Goal: Task Accomplishment & Management: Complete application form

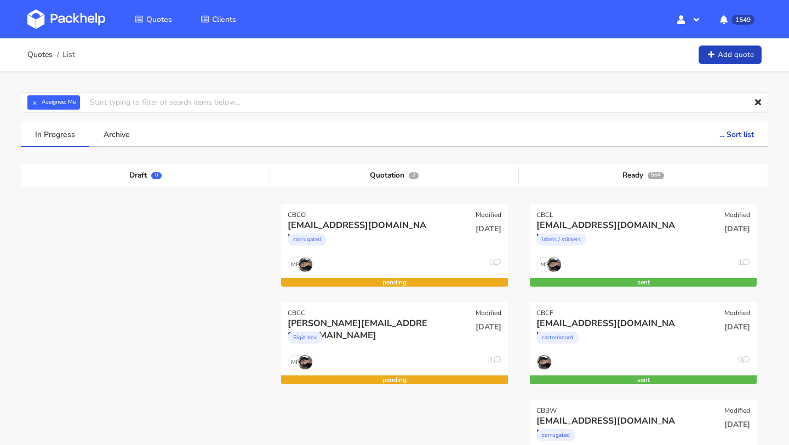
click at [726, 56] on link "Add quote" at bounding box center [729, 54] width 63 height 19
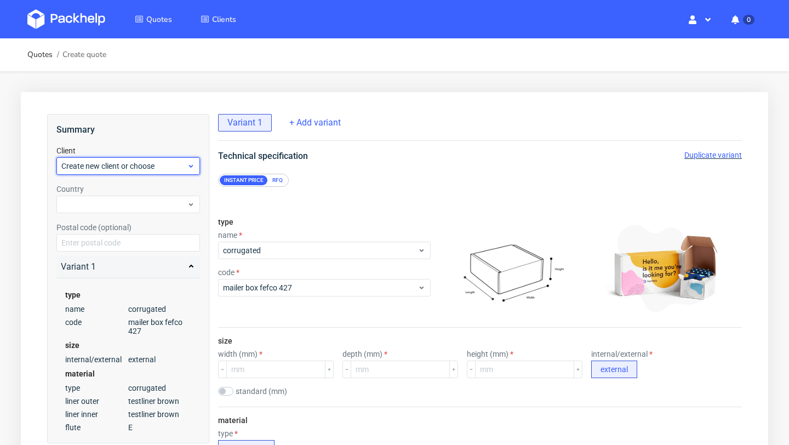
click at [111, 161] on span "Create new client or choose" at bounding box center [123, 165] width 125 height 11
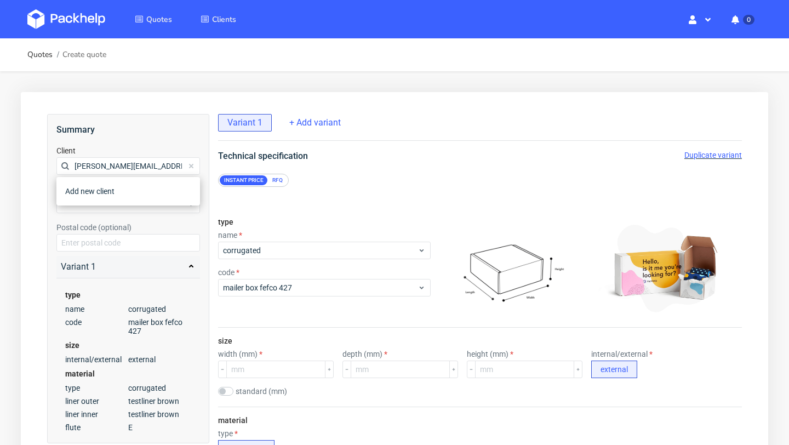
type input "[PERSON_NAME][EMAIL_ADDRESS][DOMAIN_NAME]"
click at [118, 193] on div "Add new client" at bounding box center [128, 191] width 135 height 20
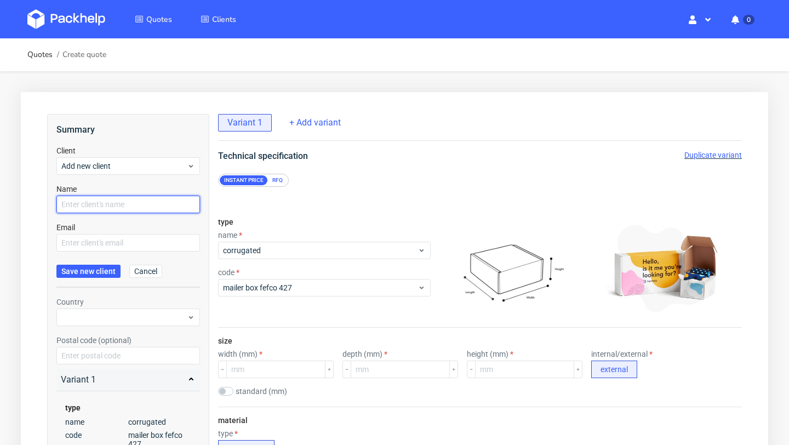
click at [114, 209] on input "text" at bounding box center [127, 205] width 143 height 18
paste input "[PERSON_NAME][EMAIL_ADDRESS][DOMAIN_NAME]"
type input "[PERSON_NAME][EMAIL_ADDRESS][DOMAIN_NAME]"
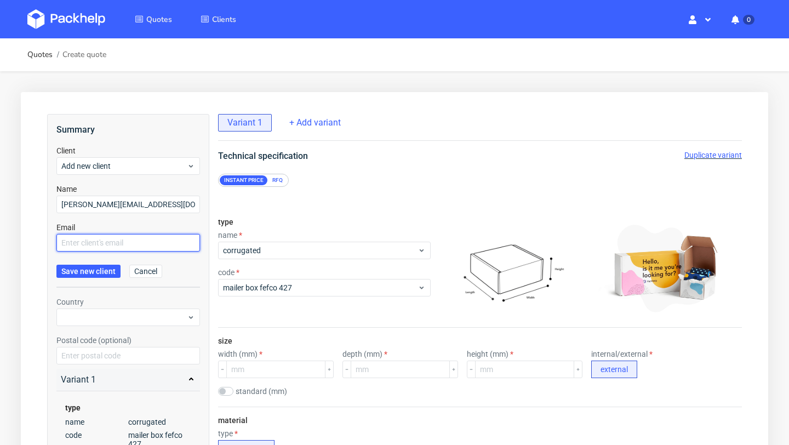
click at [106, 242] on input "text" at bounding box center [127, 243] width 143 height 18
paste input "[PERSON_NAME][EMAIL_ADDRESS][DOMAIN_NAME]"
type input "[PERSON_NAME][EMAIL_ADDRESS][DOMAIN_NAME]"
click at [105, 267] on span "Save new client" at bounding box center [88, 271] width 54 height 8
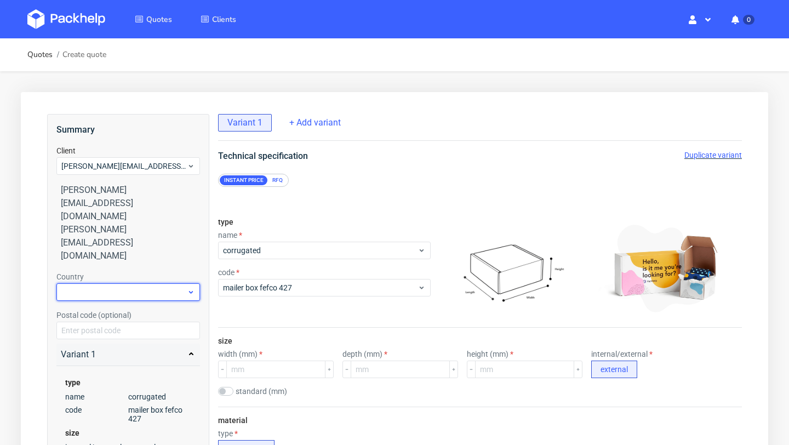
click at [148, 283] on div at bounding box center [127, 292] width 143 height 18
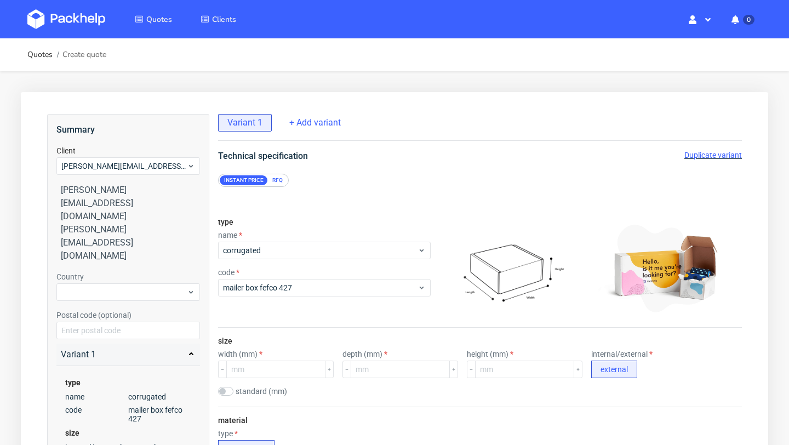
click at [313, 238] on div "name" at bounding box center [324, 235] width 212 height 9
click at [311, 248] on span "corrugated" at bounding box center [320, 250] width 194 height 11
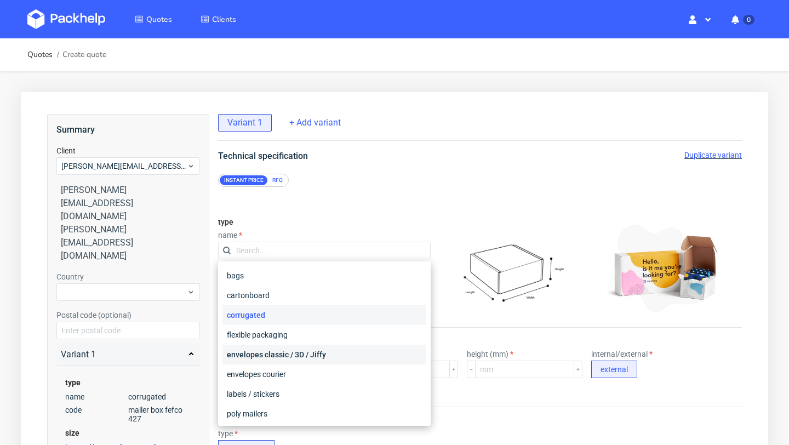
click at [282, 350] on div "envelopes classic / 3D / Jiffy" at bounding box center [324, 354] width 204 height 20
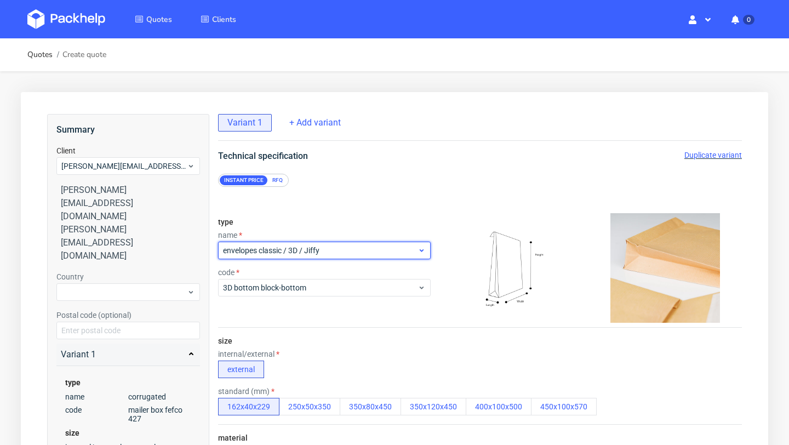
click at [338, 251] on span "envelopes classic / 3D / Jiffy" at bounding box center [320, 250] width 194 height 11
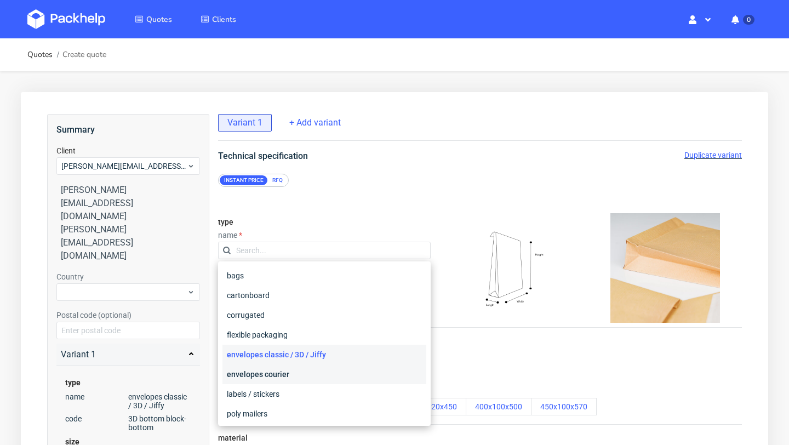
click at [305, 371] on div "envelopes courier" at bounding box center [324, 374] width 204 height 20
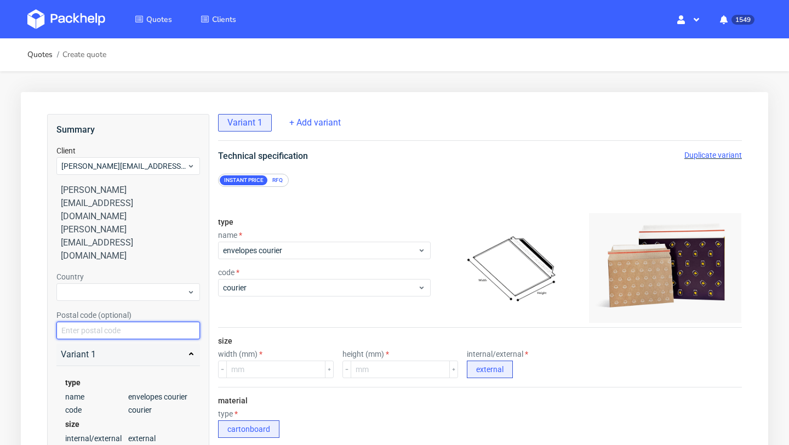
click at [106, 321] on input "text" at bounding box center [127, 330] width 143 height 18
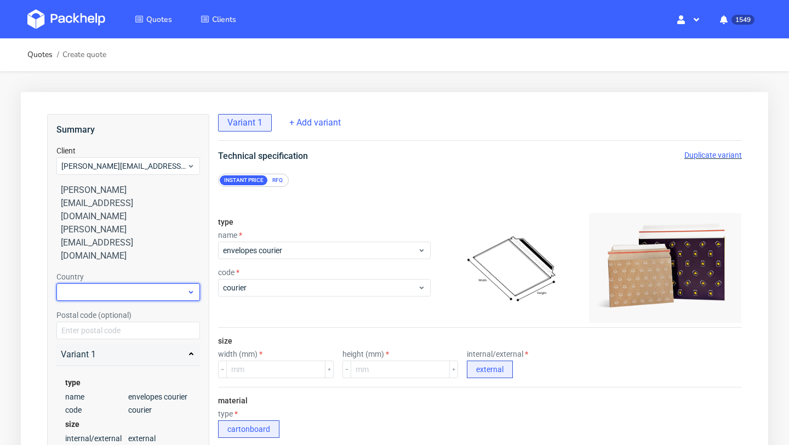
click at [99, 283] on div at bounding box center [127, 292] width 143 height 18
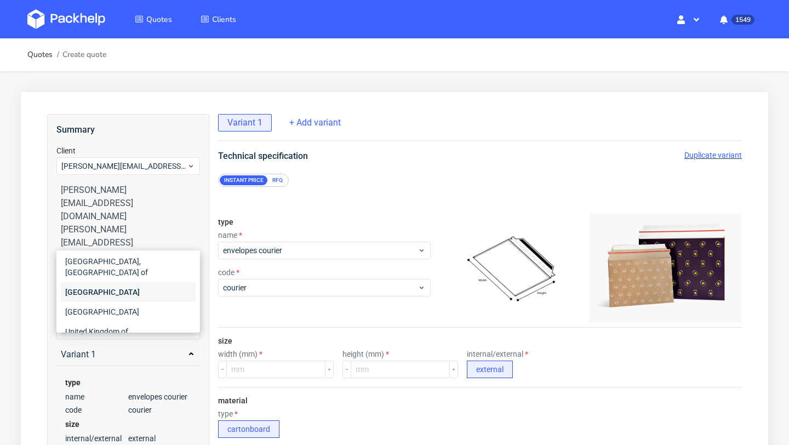
scroll to position [24, 0]
type input "uni"
click at [91, 321] on div "United Kingdom of [GEOGRAPHIC_DATA] and [GEOGRAPHIC_DATA]" at bounding box center [128, 342] width 135 height 42
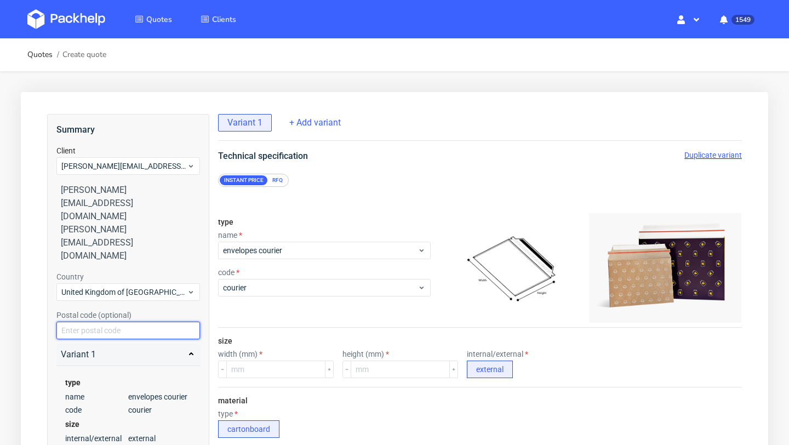
click at [90, 321] on input "text" at bounding box center [127, 330] width 143 height 18
paste input "En5 2GH"
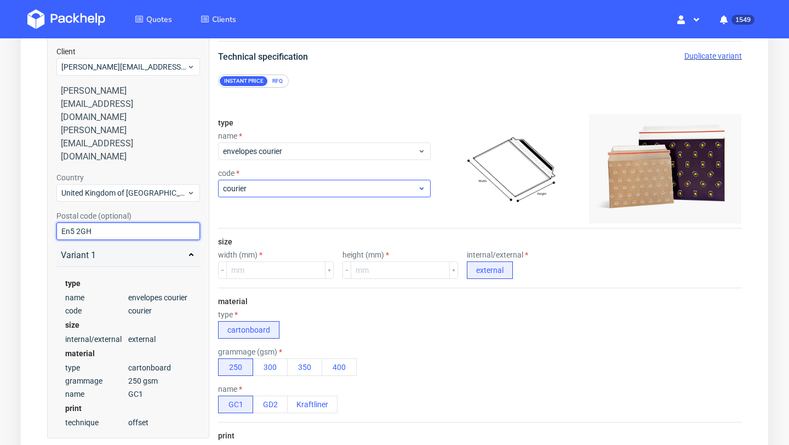
scroll to position [108, 0]
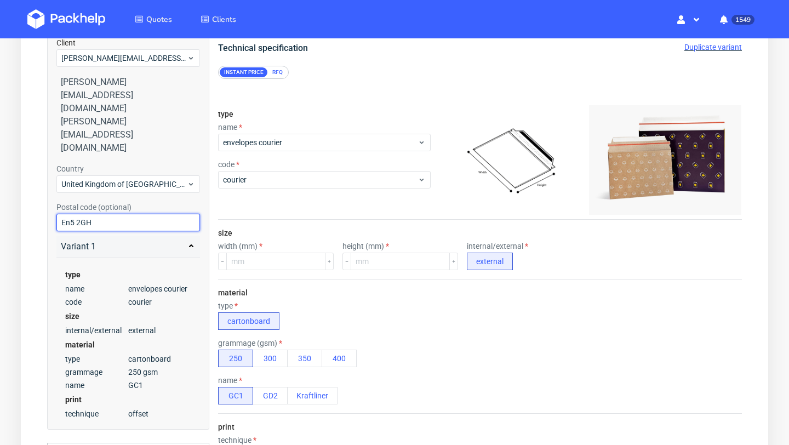
type input "En5 2GH"
click at [280, 261] on input "number" at bounding box center [275, 261] width 99 height 18
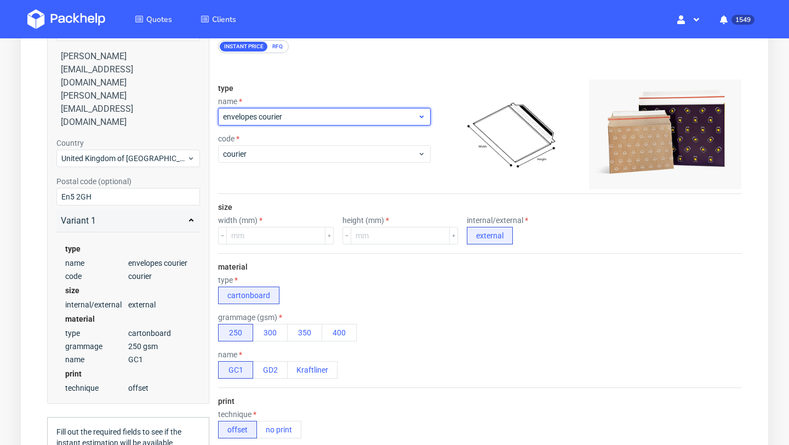
click at [335, 117] on span "envelopes courier" at bounding box center [320, 116] width 194 height 11
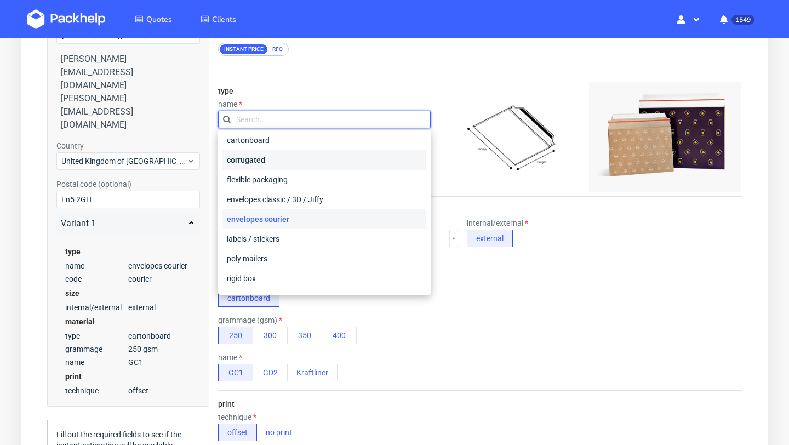
scroll to position [0, 0]
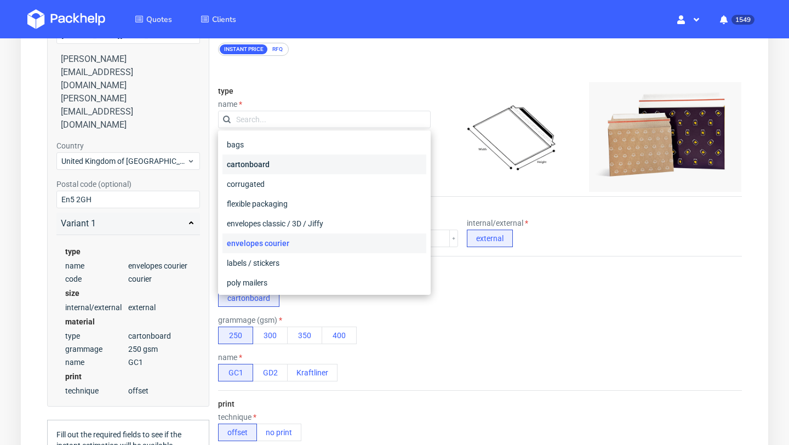
click at [296, 169] on div "cartonboard" at bounding box center [324, 164] width 204 height 20
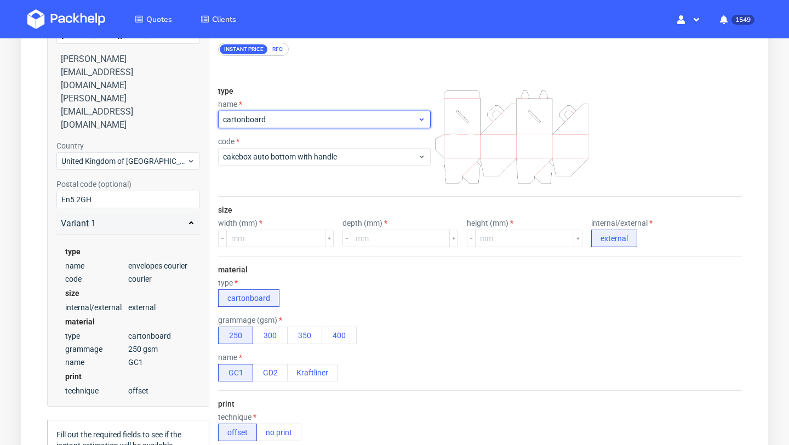
click at [297, 117] on span "cartonboard" at bounding box center [320, 119] width 194 height 11
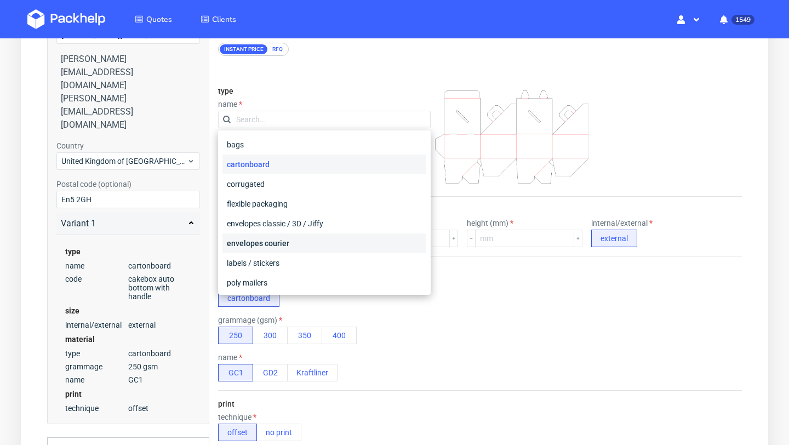
click at [289, 247] on div "envelopes courier" at bounding box center [324, 243] width 204 height 20
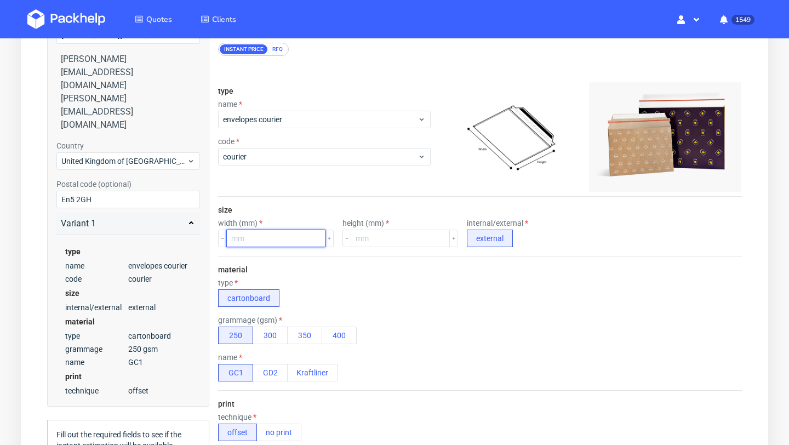
click at [279, 237] on input "number" at bounding box center [275, 238] width 99 height 18
type input "324"
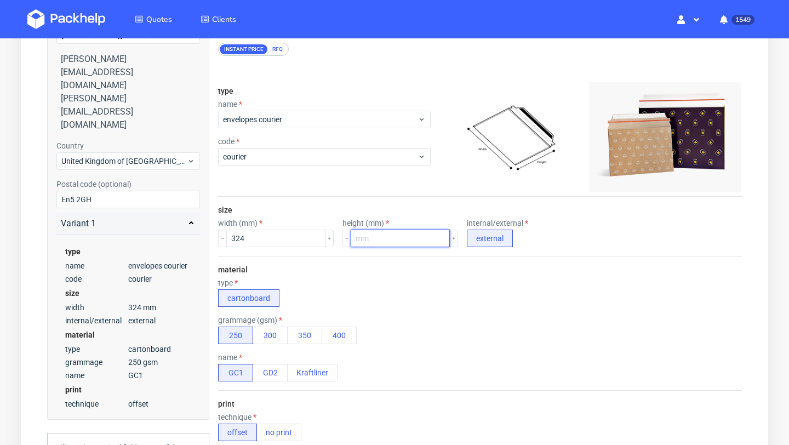
click at [367, 246] on input "number" at bounding box center [399, 238] width 99 height 18
type input "229"
click at [345, 302] on div "type cartonboard" at bounding box center [480, 292] width 524 height 28
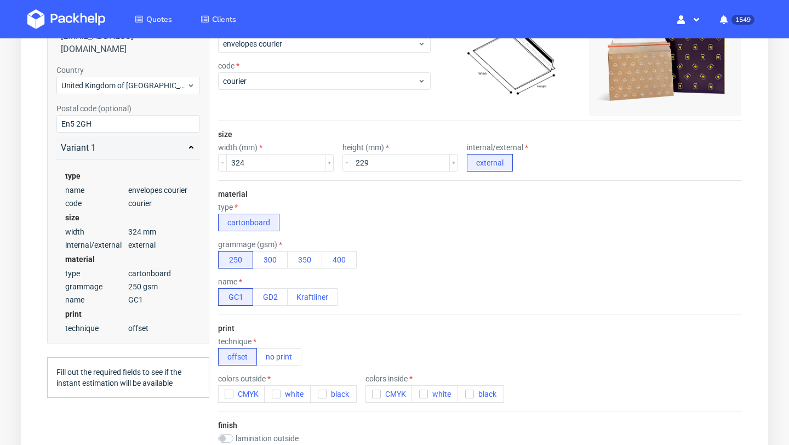
scroll to position [213, 0]
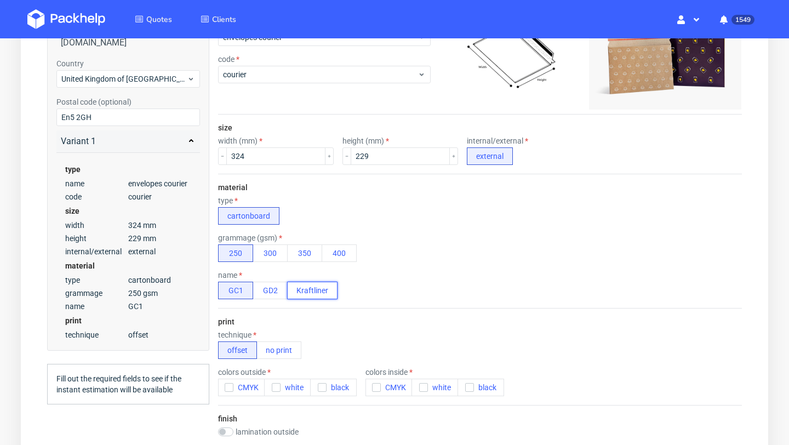
click at [315, 291] on button "Kraftliner" at bounding box center [312, 290] width 50 height 18
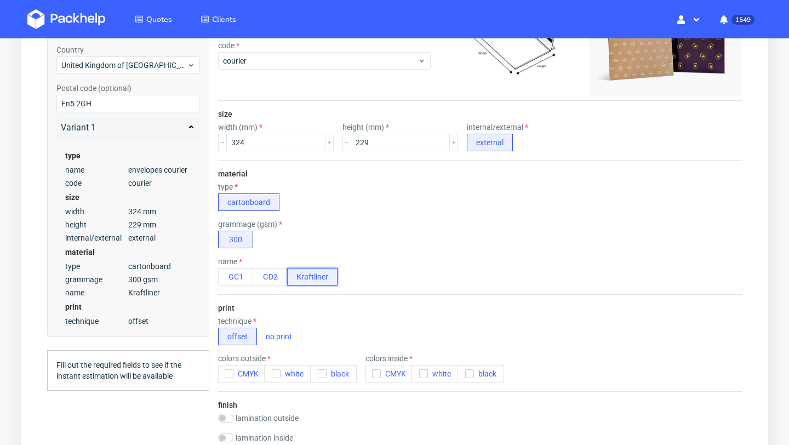
scroll to position [232, 0]
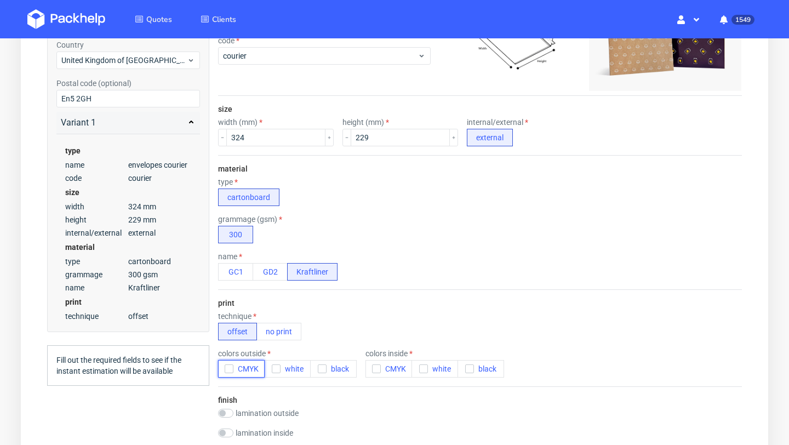
click at [226, 367] on icon "button" at bounding box center [229, 369] width 8 height 8
click at [373, 353] on input "checkbox" at bounding box center [372, 353] width 15 height 9
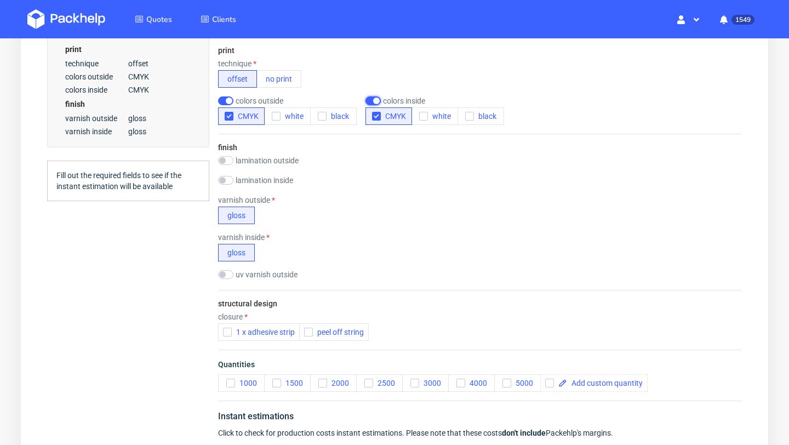
scroll to position [536, 0]
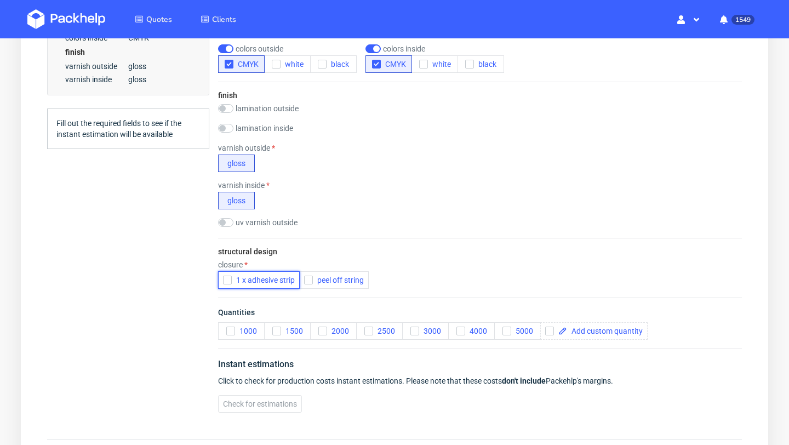
click at [227, 281] on icon "button" at bounding box center [227, 280] width 8 height 8
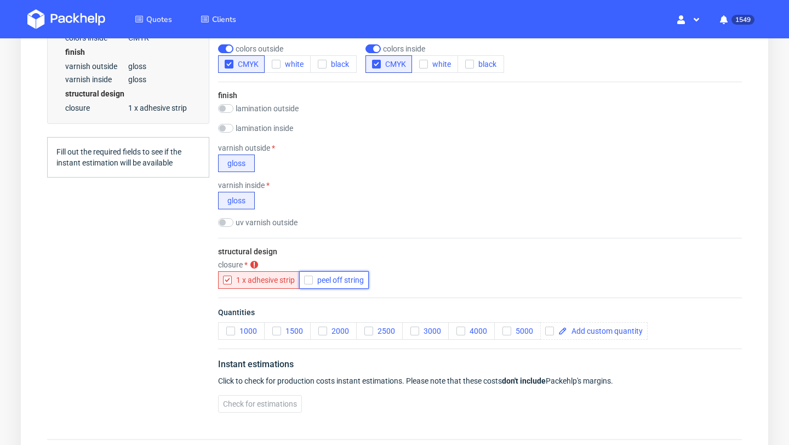
click at [307, 282] on icon "button" at bounding box center [308, 280] width 8 height 8
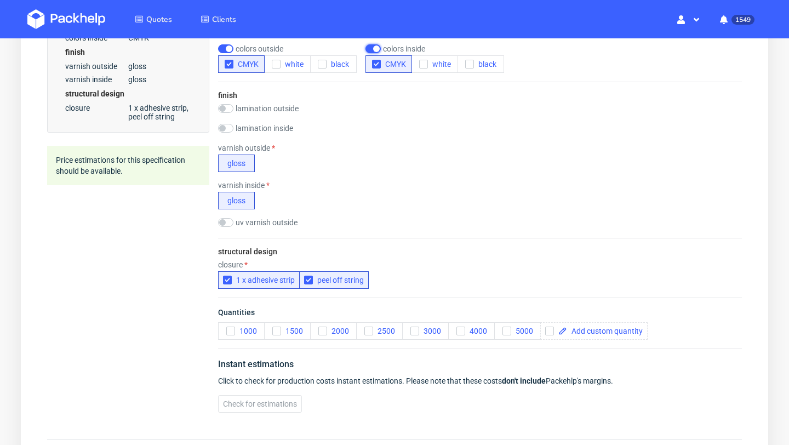
click at [374, 49] on input "checkbox" at bounding box center [372, 48] width 15 height 9
checkbox input "false"
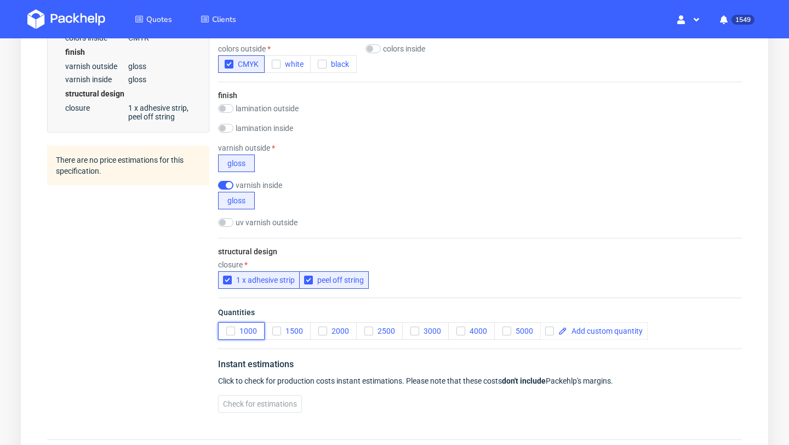
click at [229, 330] on icon "button" at bounding box center [231, 331] width 8 height 8
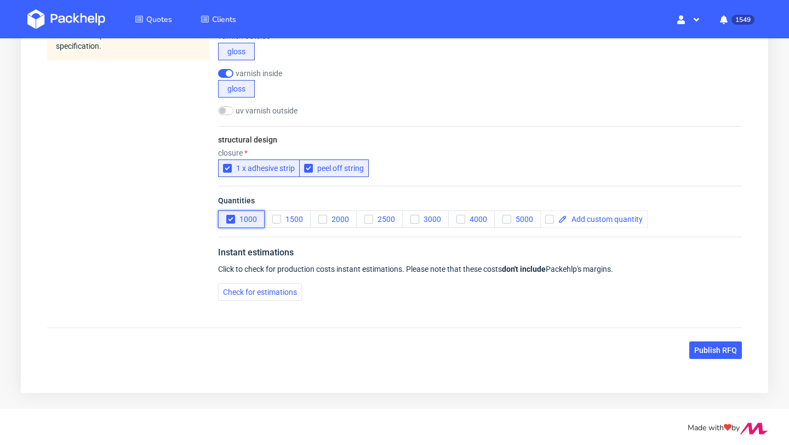
scroll to position [650, 0]
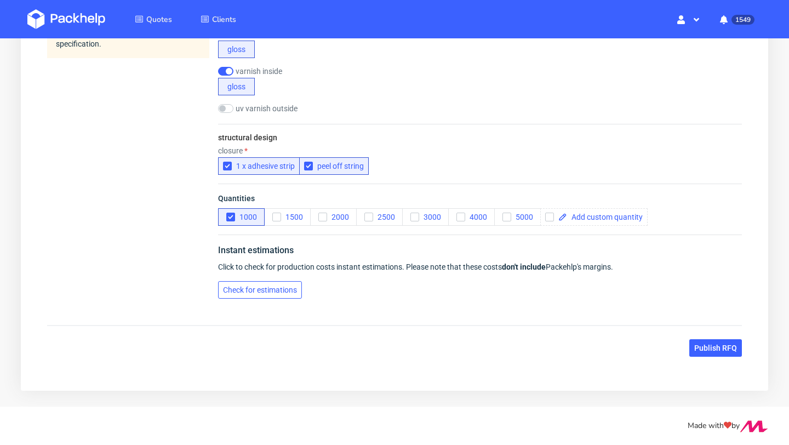
click at [289, 289] on span "Check for estimations" at bounding box center [260, 290] width 74 height 8
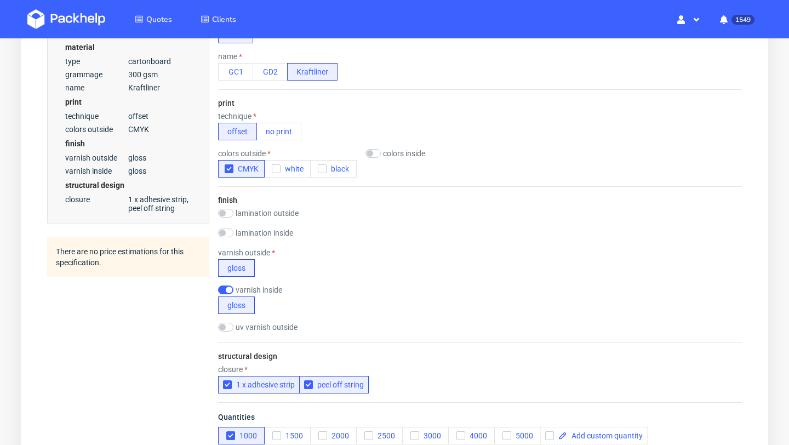
scroll to position [382, 0]
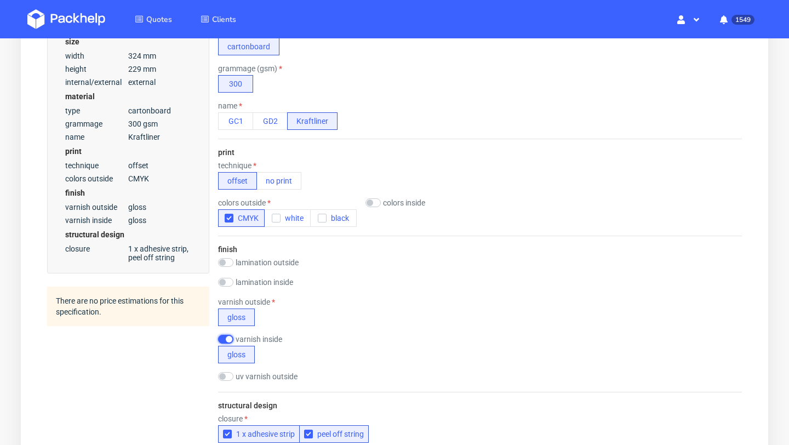
click at [228, 335] on input "checkbox" at bounding box center [225, 339] width 15 height 9
checkbox input "false"
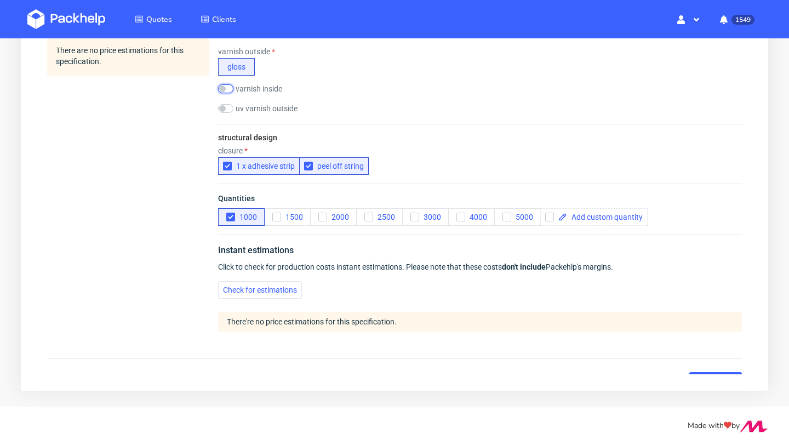
scroll to position [633, 0]
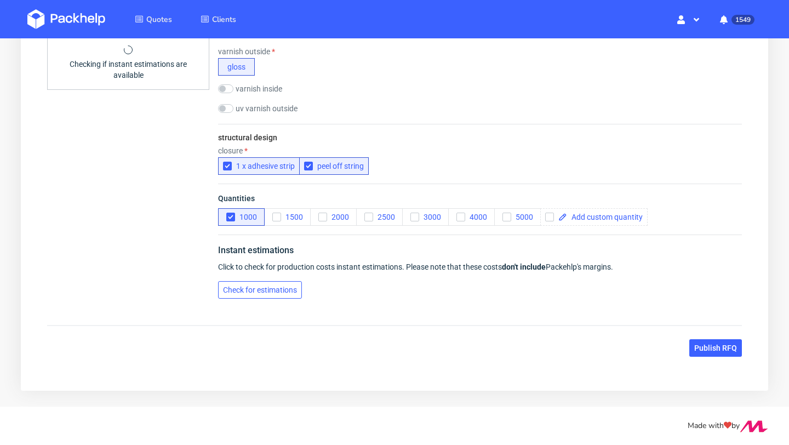
click at [284, 287] on span "Check for estimations" at bounding box center [260, 290] width 74 height 8
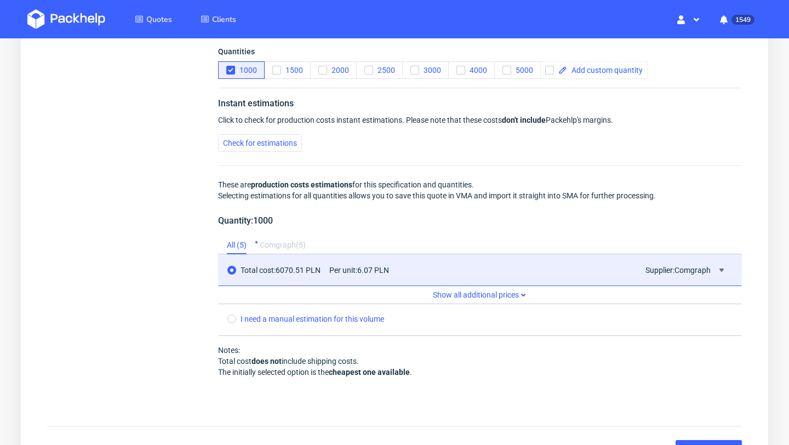
scroll to position [782, 0]
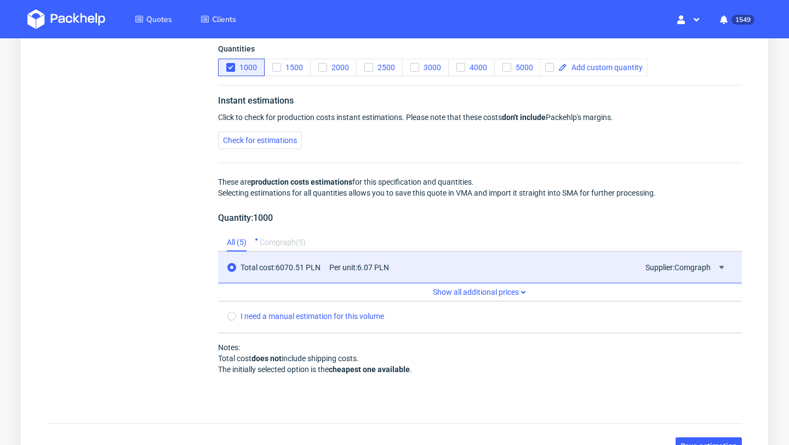
click at [295, 245] on div "Comgraph ( 5 )" at bounding box center [283, 243] width 46 height 18
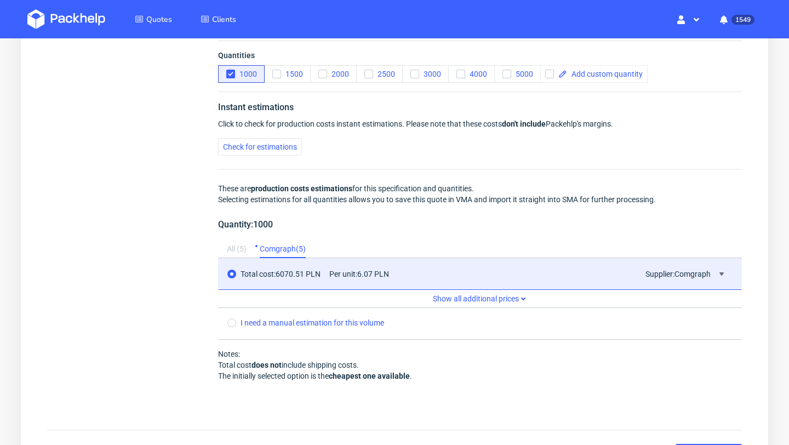
scroll to position [880, 0]
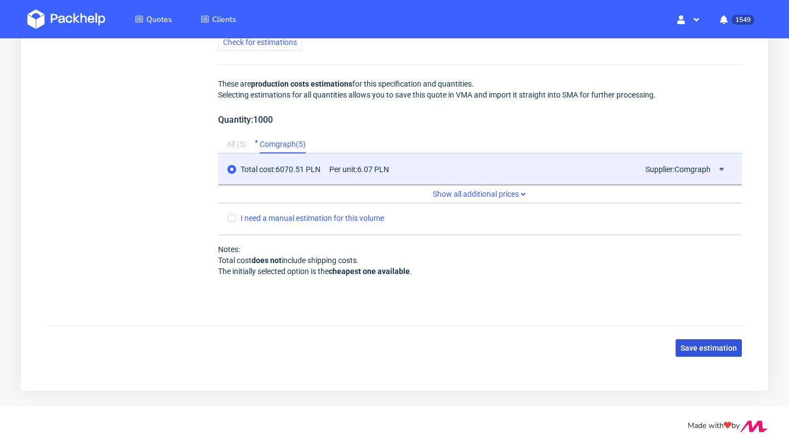
click at [714, 354] on button "Save estimation" at bounding box center [708, 348] width 66 height 18
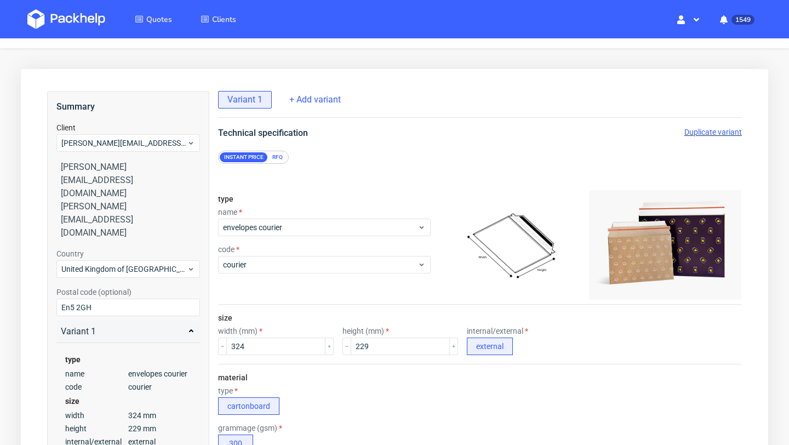
scroll to position [0, 0]
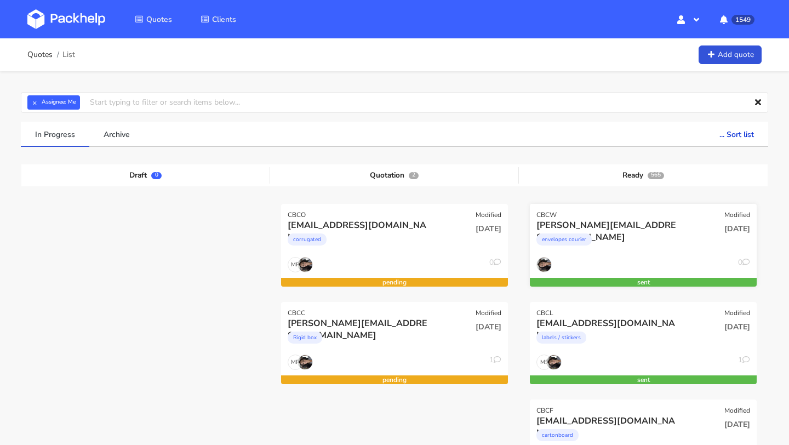
click at [598, 229] on div "[PERSON_NAME][EMAIL_ADDRESS][DOMAIN_NAME]" at bounding box center [608, 225] width 145 height 12
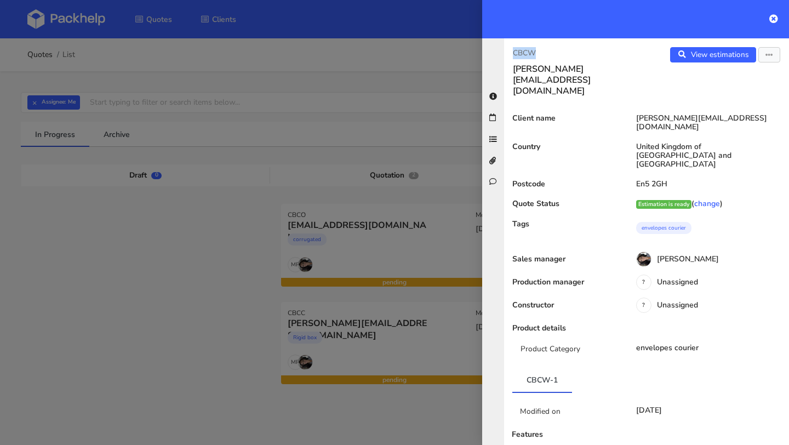
drag, startPoint x: 543, startPoint y: 53, endPoint x: 499, endPoint y: 53, distance: 43.8
click at [499, 53] on div "CBCW ella@scratchedsocial.com View estimations View quote Edit quote Reject quo…" at bounding box center [635, 241] width 307 height 406
copy p "CBCW"
click at [770, 19] on icon at bounding box center [773, 18] width 9 height 9
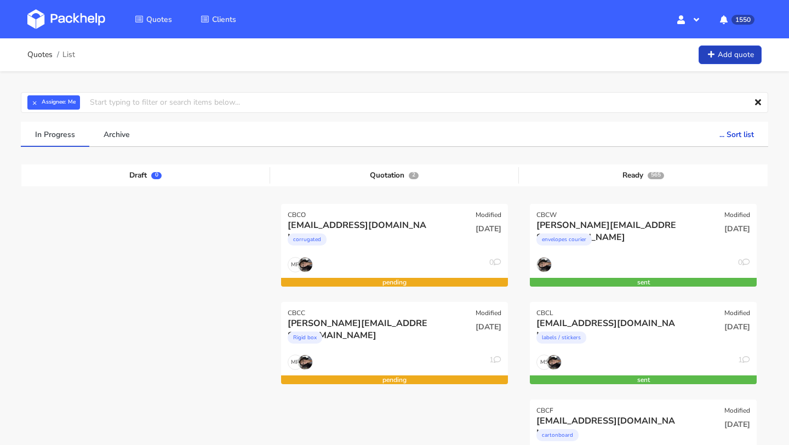
click at [742, 53] on link "Add quote" at bounding box center [729, 54] width 63 height 19
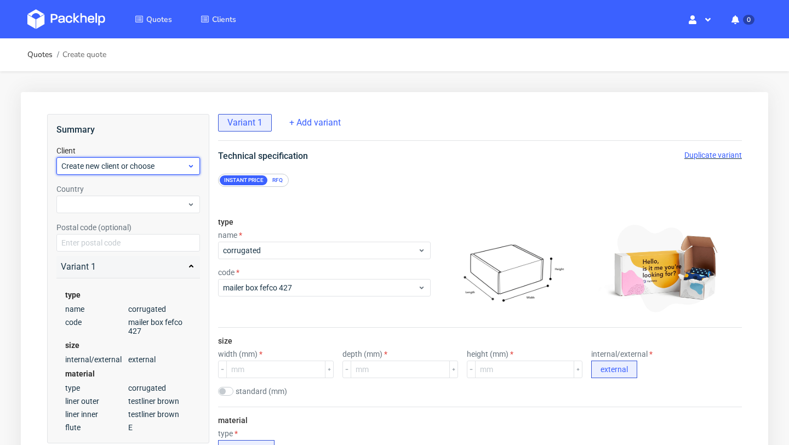
click at [130, 159] on div "Create new client or choose" at bounding box center [127, 166] width 143 height 18
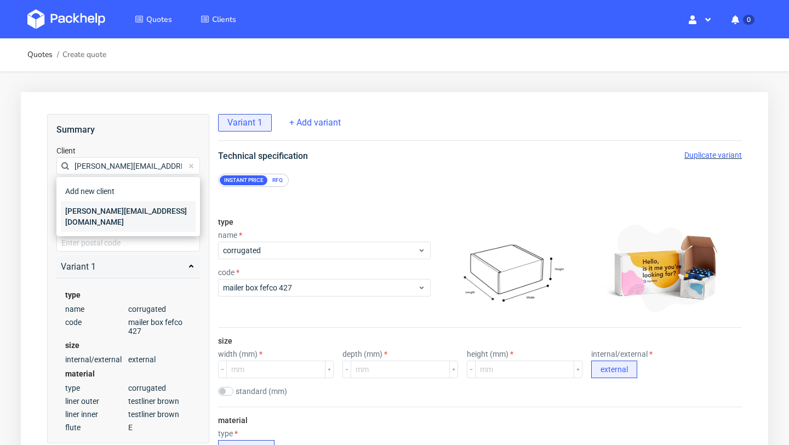
type input "[PERSON_NAME][EMAIL_ADDRESS][DOMAIN_NAME]"
click at [110, 206] on div "[PERSON_NAME][EMAIL_ADDRESS][DOMAIN_NAME]" at bounding box center [128, 216] width 135 height 31
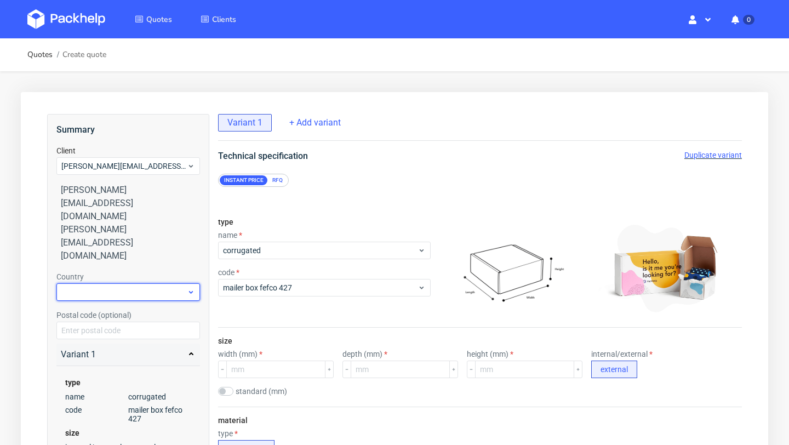
click at [110, 283] on div at bounding box center [127, 292] width 143 height 18
type input "spa"
click at [102, 258] on div "[GEOGRAPHIC_DATA]" at bounding box center [128, 265] width 135 height 20
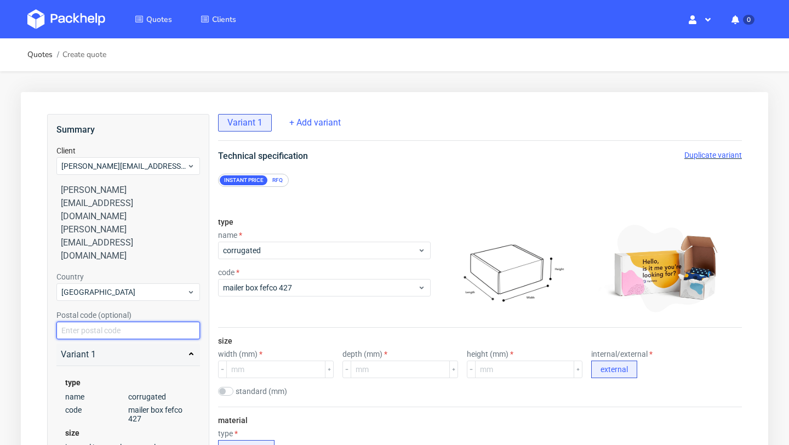
click at [102, 321] on input "text" at bounding box center [127, 330] width 143 height 18
click at [89, 271] on div "Country Spain Postal code (optional)" at bounding box center [127, 305] width 143 height 68
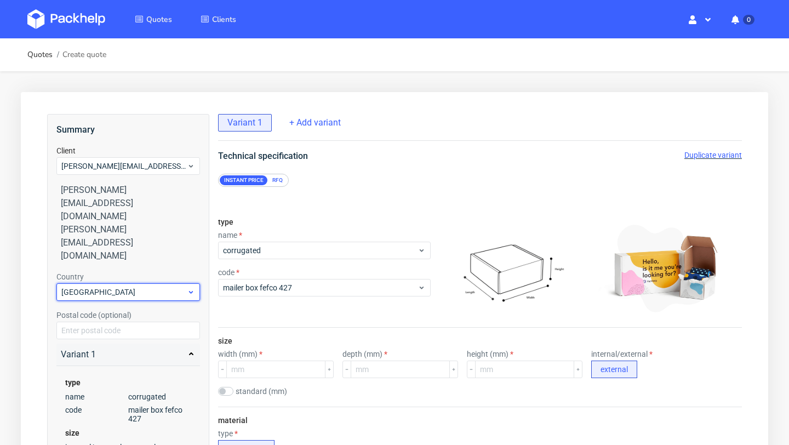
click at [84, 286] on span "Spain" at bounding box center [123, 291] width 125 height 11
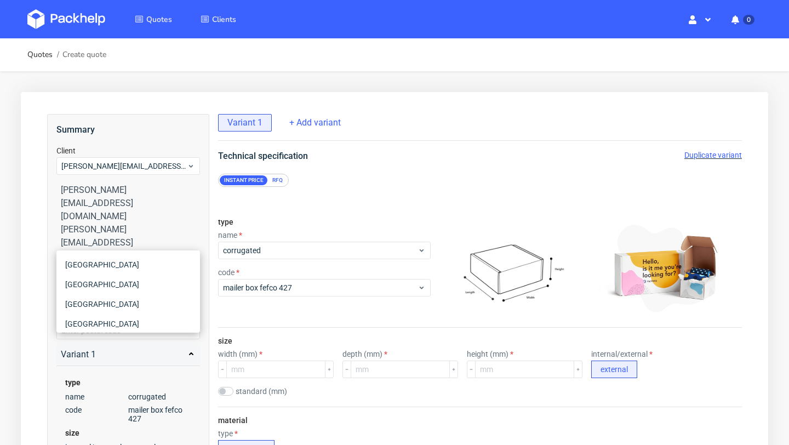
scroll to position [4126, 0]
click at [84, 283] on input "text" at bounding box center [127, 292] width 143 height 18
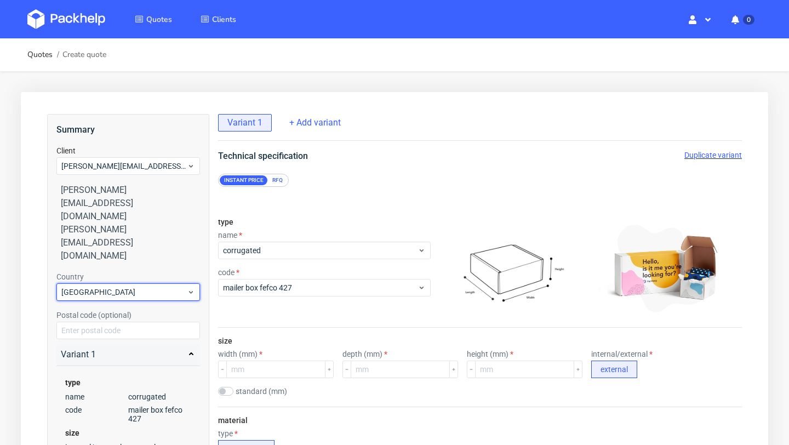
click at [84, 286] on span "Spain" at bounding box center [123, 291] width 125 height 11
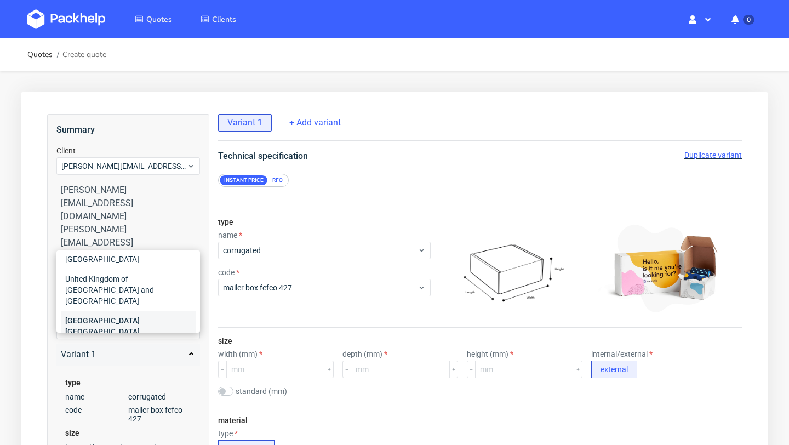
scroll to position [36, 0]
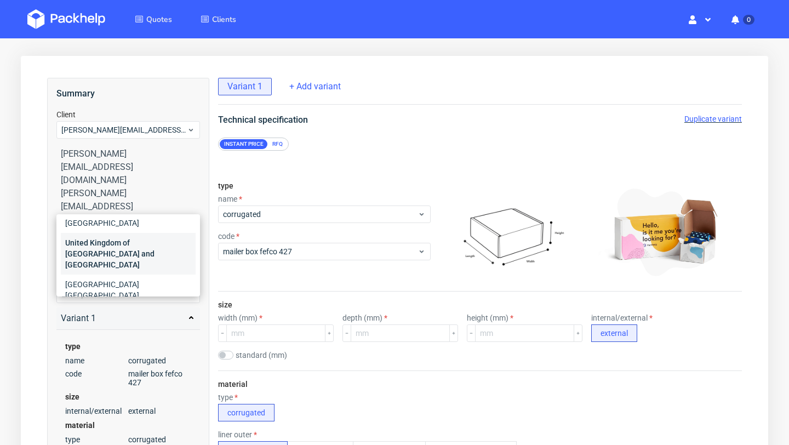
type input "uni"
click at [112, 237] on div "United Kingdom of Great Britain and Northern Ireland" at bounding box center [128, 254] width 135 height 42
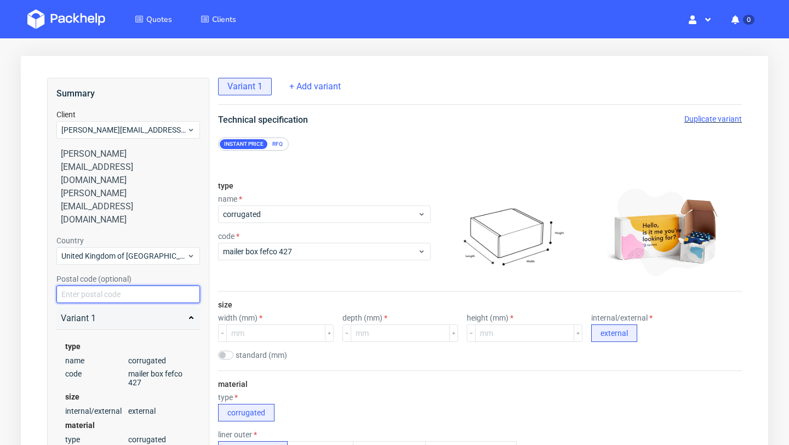
click at [109, 285] on input "text" at bounding box center [127, 294] width 143 height 18
paste input "EN5 2GH"
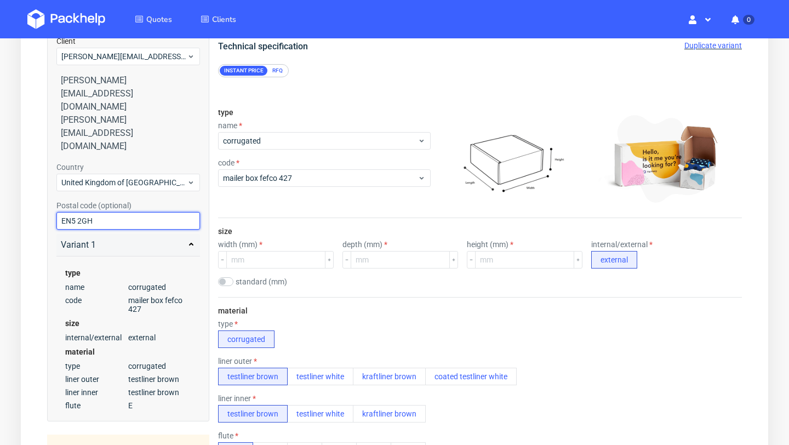
scroll to position [110, 0]
type input "EN5 2GH"
click at [231, 284] on input "checkbox" at bounding box center [225, 281] width 15 height 9
checkbox input "true"
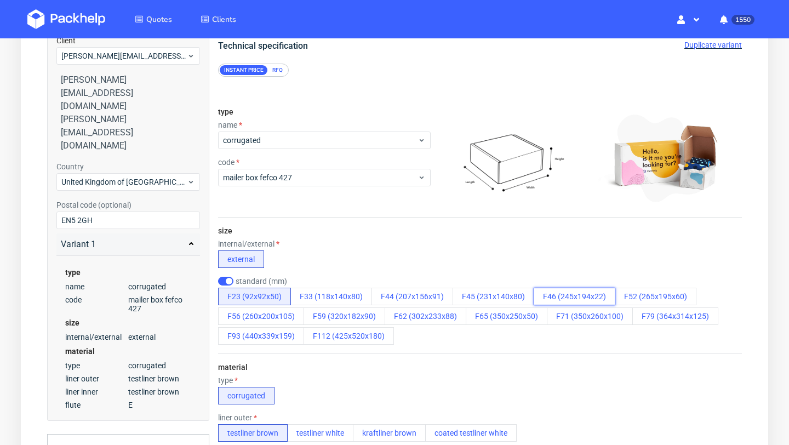
click at [554, 289] on button "F46 (245x194x22)" at bounding box center [574, 297] width 82 height 18
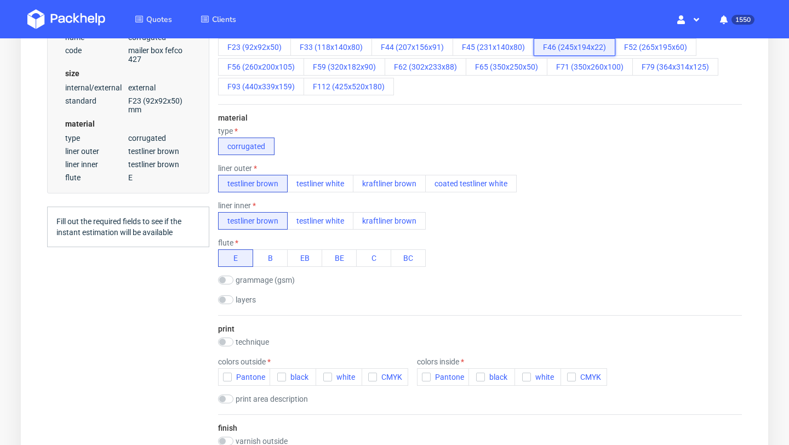
scroll to position [360, 0]
click at [228, 377] on icon "button" at bounding box center [227, 376] width 8 height 8
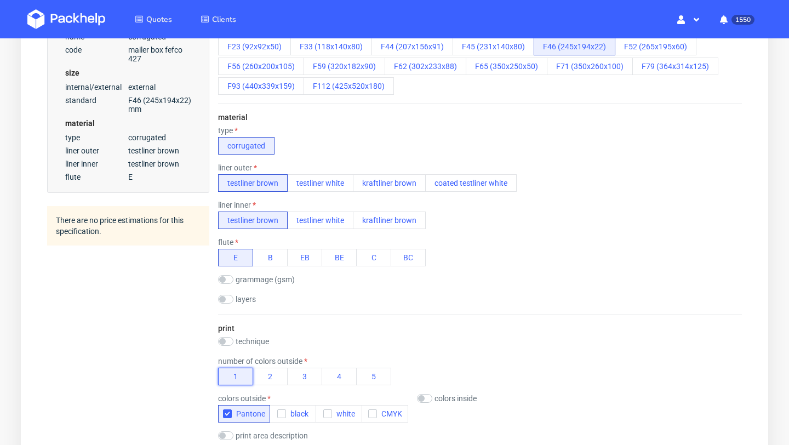
click at [229, 377] on button "1" at bounding box center [235, 376] width 35 height 18
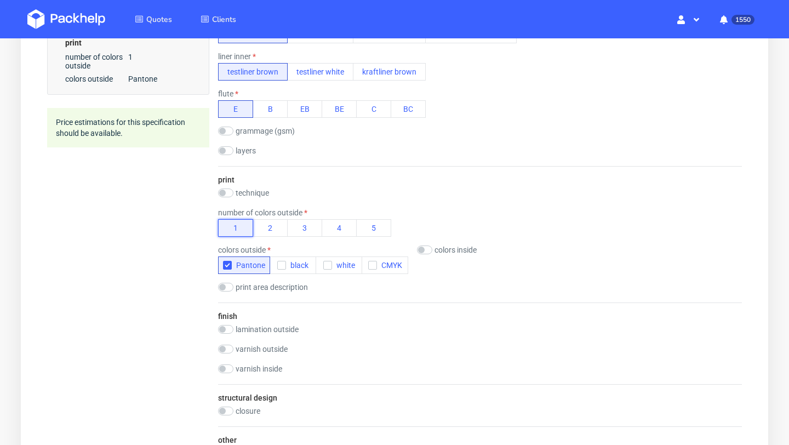
scroll to position [510, 0]
click at [424, 250] on input "checkbox" at bounding box center [424, 248] width 15 height 9
checkbox input "true"
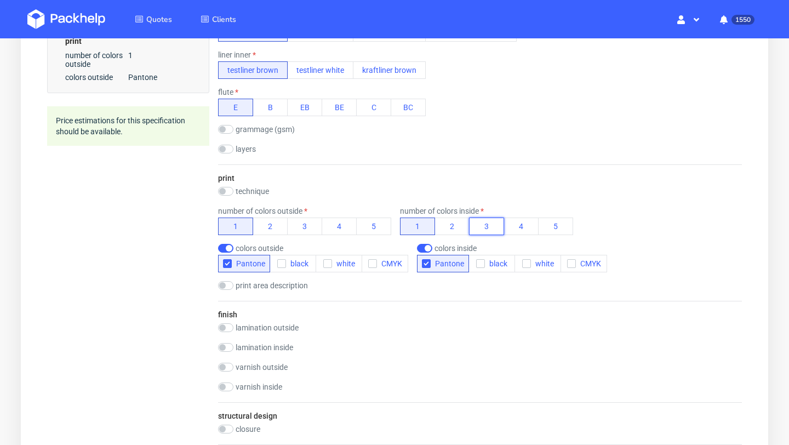
click at [479, 231] on button "3" at bounding box center [486, 226] width 35 height 18
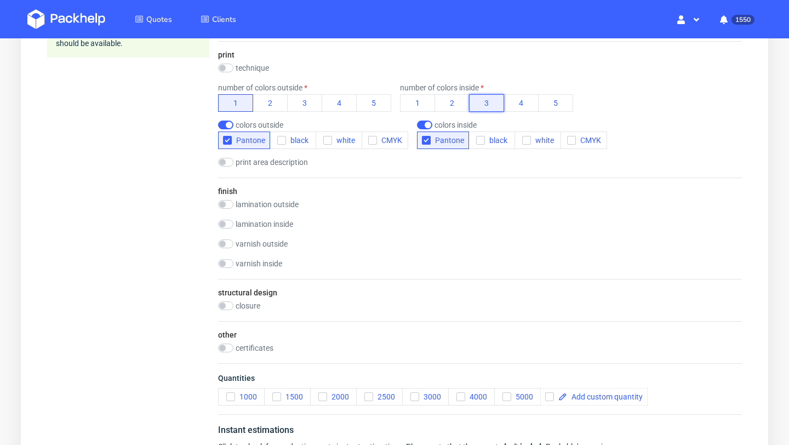
scroll to position [684, 0]
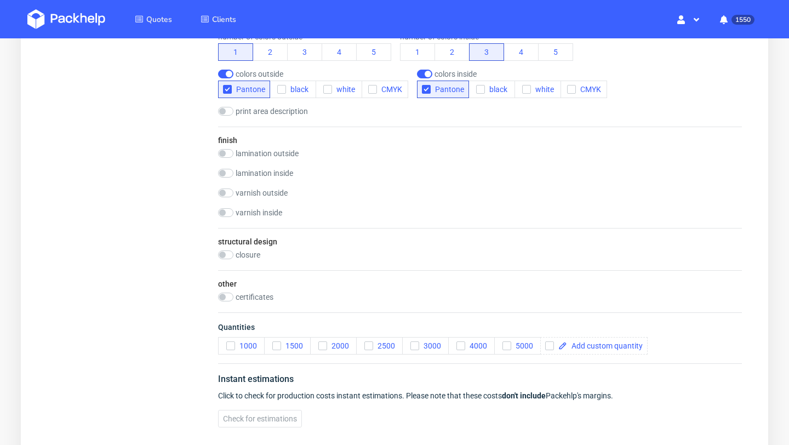
click at [248, 194] on label "varnish outside" at bounding box center [261, 192] width 52 height 9
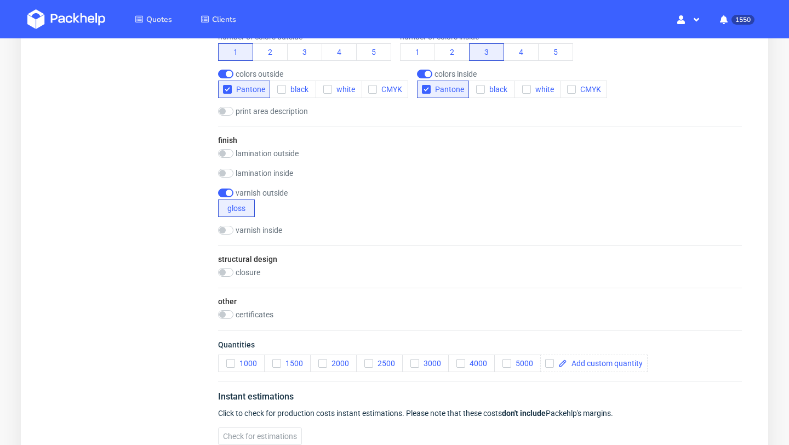
click at [245, 194] on label "varnish outside" at bounding box center [261, 192] width 52 height 9
checkbox input "false"
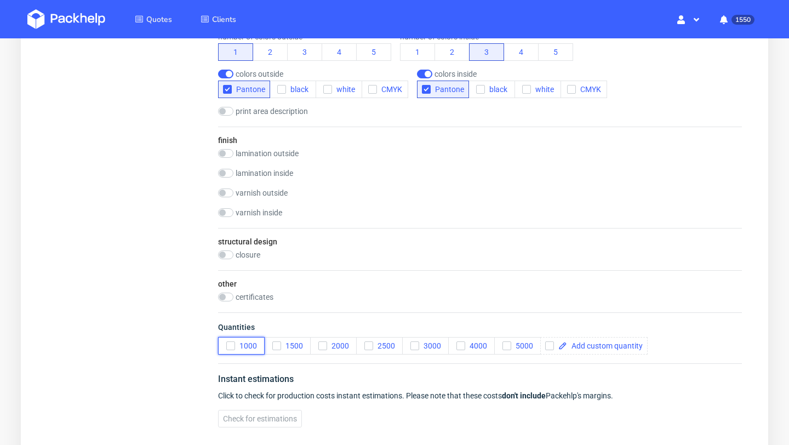
click at [233, 345] on icon "button" at bounding box center [231, 346] width 8 height 8
click at [286, 424] on button "Check for estimations" at bounding box center [260, 419] width 84 height 18
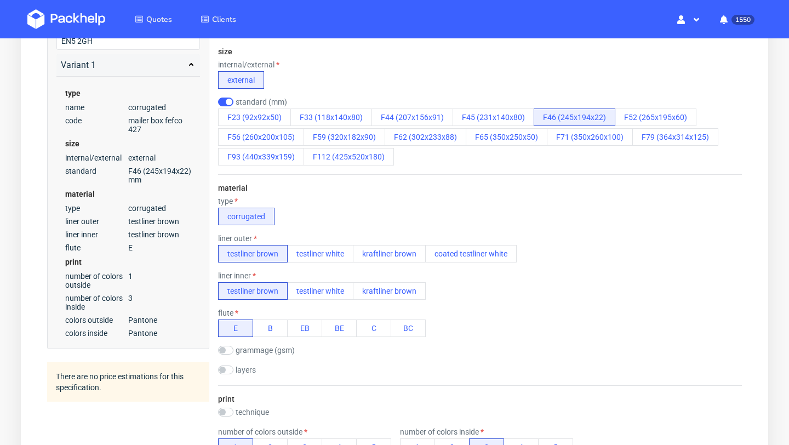
scroll to position [289, 0]
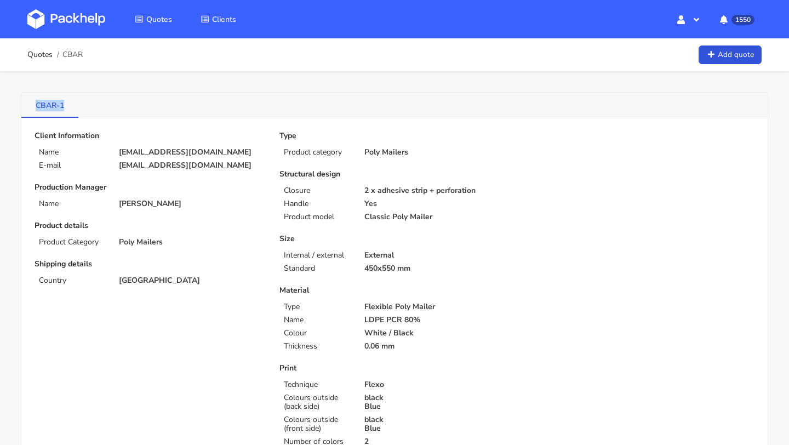
drag, startPoint x: 28, startPoint y: 100, endPoint x: 73, endPoint y: 100, distance: 44.9
click at [73, 100] on link "CBAR-1" at bounding box center [49, 105] width 57 height 24
copy link "CBAR-1"
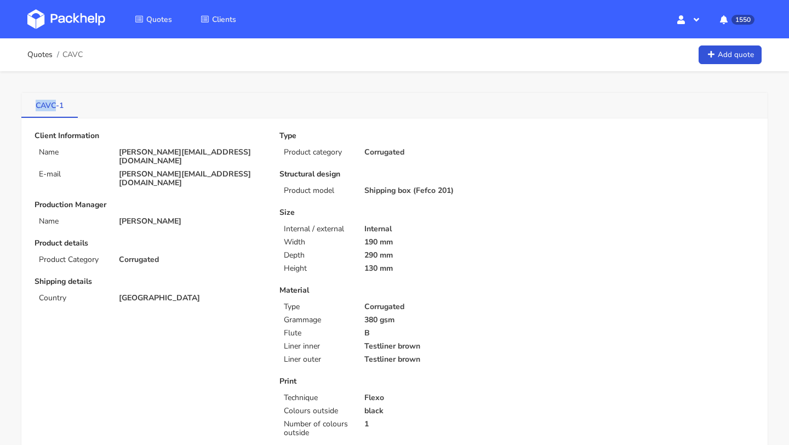
drag, startPoint x: 33, startPoint y: 108, endPoint x: 56, endPoint y: 108, distance: 23.0
click at [56, 108] on link "CAVC-1" at bounding box center [49, 105] width 56 height 24
copy link "CAVC"
click at [42, 55] on link "Quotes" at bounding box center [39, 54] width 25 height 9
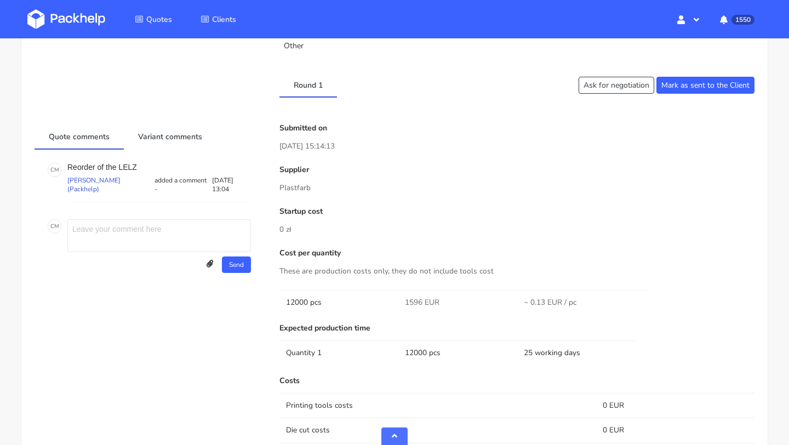
scroll to position [463, 0]
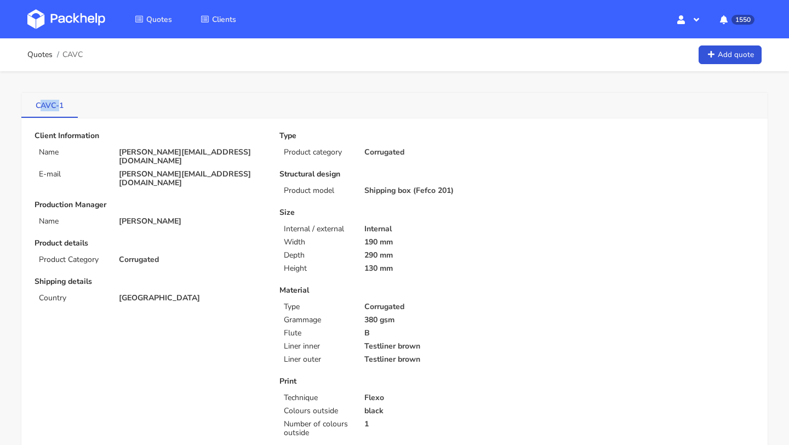
drag, startPoint x: 41, startPoint y: 108, endPoint x: 61, endPoint y: 108, distance: 20.3
click at [61, 108] on link "CAVC-1" at bounding box center [49, 105] width 56 height 24
drag, startPoint x: 33, startPoint y: 104, endPoint x: 55, endPoint y: 107, distance: 22.2
click at [55, 107] on link "CAVC-1" at bounding box center [49, 105] width 56 height 24
copy link "CAVC"
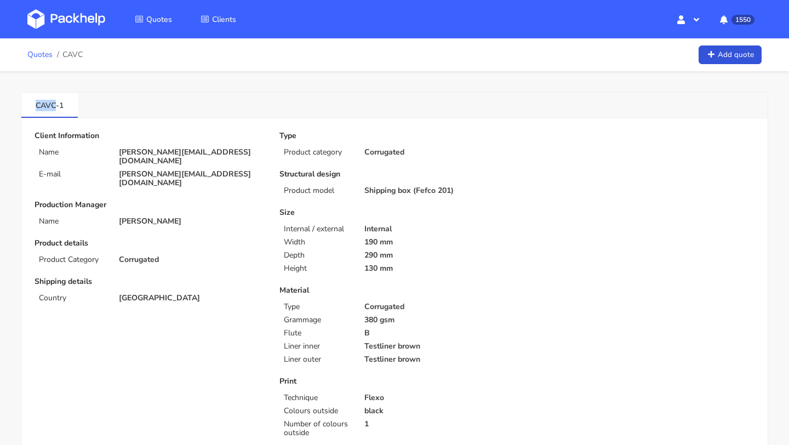
click at [40, 54] on link "Quotes" at bounding box center [39, 54] width 25 height 9
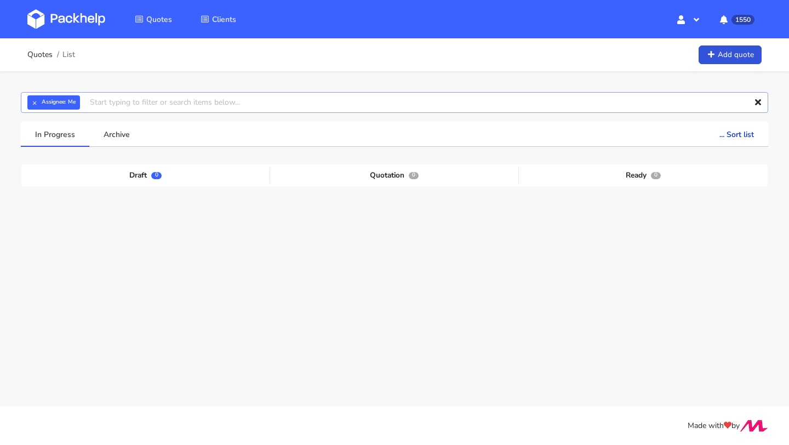
click at [146, 109] on input "text" at bounding box center [394, 102] width 747 height 21
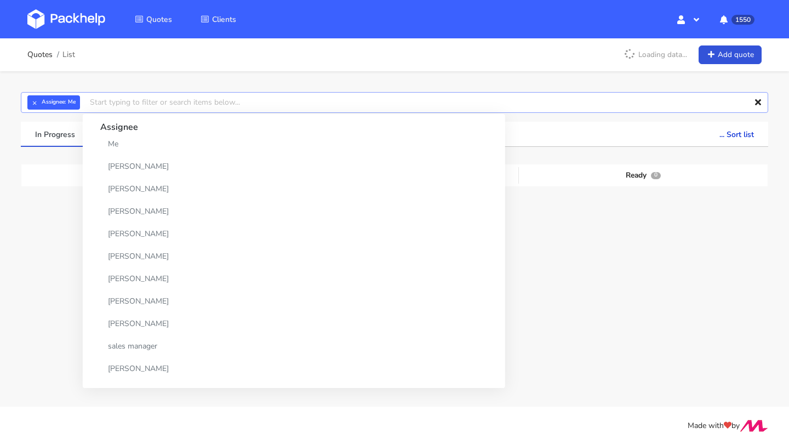
click at [129, 102] on input "text" at bounding box center [394, 102] width 747 height 21
paste input "CAVC"
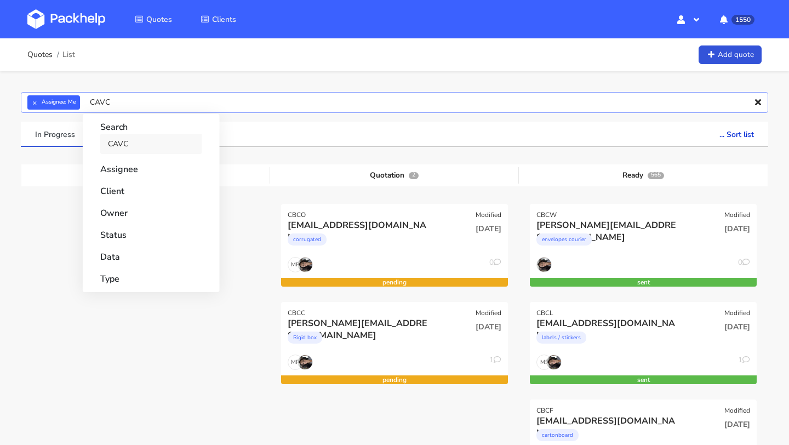
type input "CAVC"
click at [126, 140] on link "CAVC" at bounding box center [151, 144] width 102 height 20
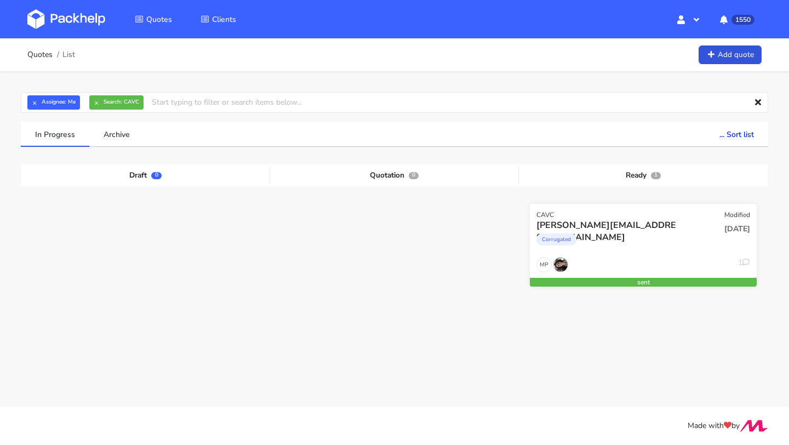
click at [645, 221] on div "n.nichele@me.com" at bounding box center [608, 225] width 145 height 12
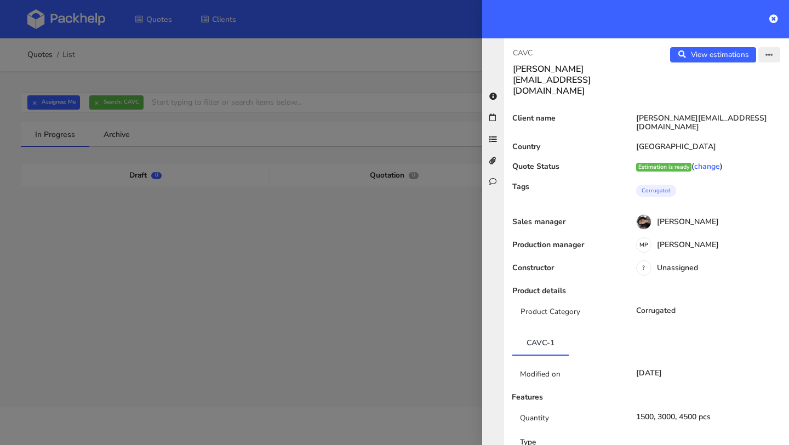
click at [767, 55] on icon "button" at bounding box center [769, 55] width 8 height 8
click at [746, 95] on link "Edit quote" at bounding box center [733, 98] width 96 height 18
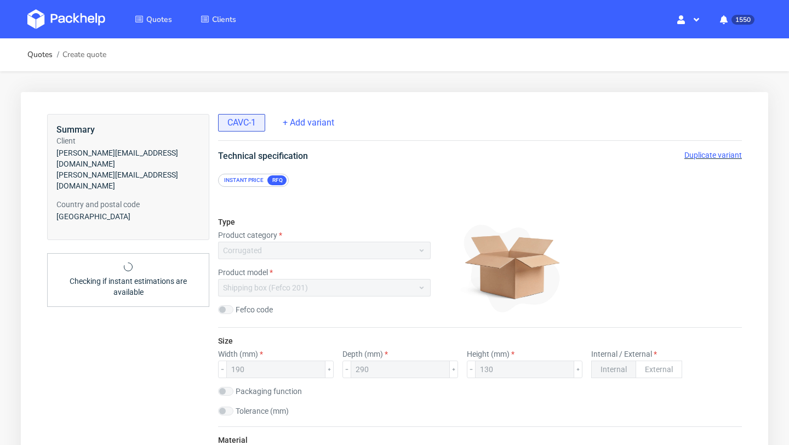
click at [719, 157] on span "Duplicate variant" at bounding box center [713, 155] width 58 height 9
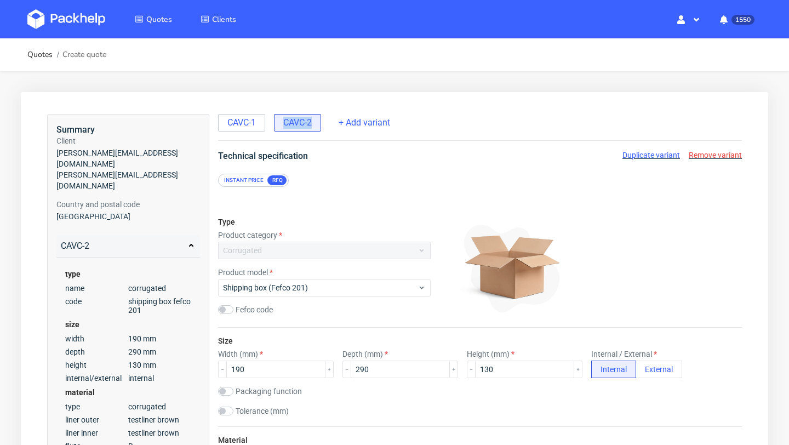
drag, startPoint x: 317, startPoint y: 124, endPoint x: 280, endPoint y: 124, distance: 36.7
click at [280, 124] on div "CAVC-2" at bounding box center [297, 123] width 47 height 18
copy span "CAVC-2"
click at [250, 367] on input "190" at bounding box center [275, 369] width 99 height 18
drag, startPoint x: 250, startPoint y: 367, endPoint x: 205, endPoint y: 367, distance: 44.9
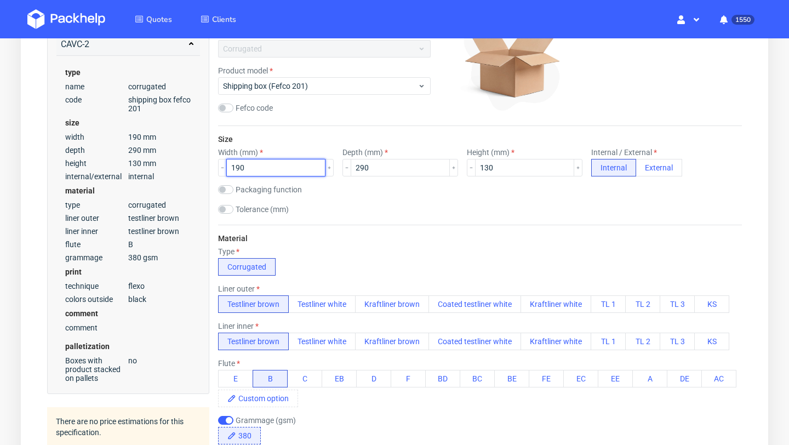
scroll to position [203, 0]
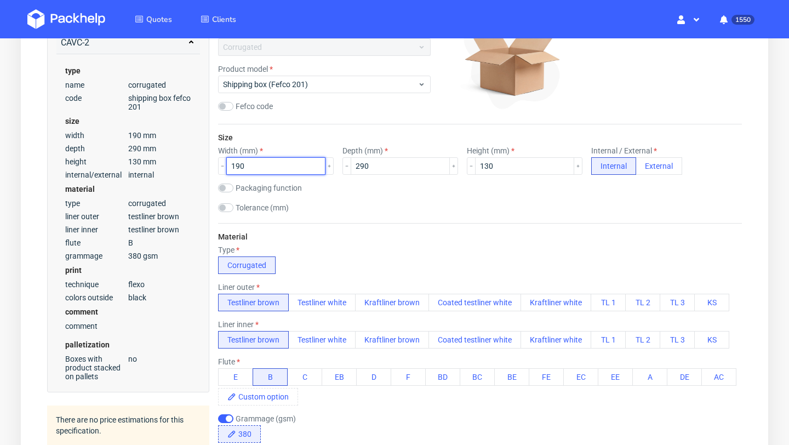
paste input "296"
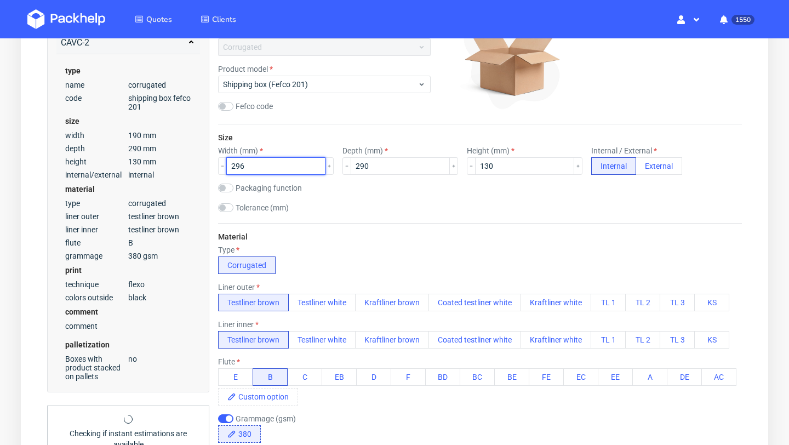
type input "296"
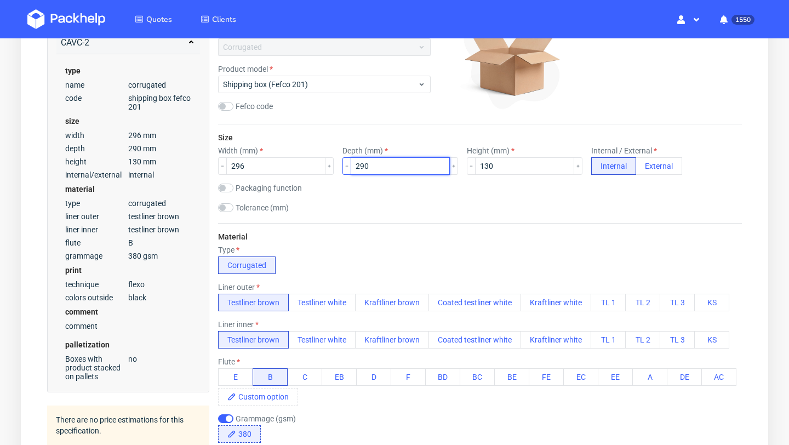
drag, startPoint x: 348, startPoint y: 167, endPoint x: 338, endPoint y: 167, distance: 9.9
click at [342, 167] on div "290" at bounding box center [400, 166] width 116 height 18
paste input "196"
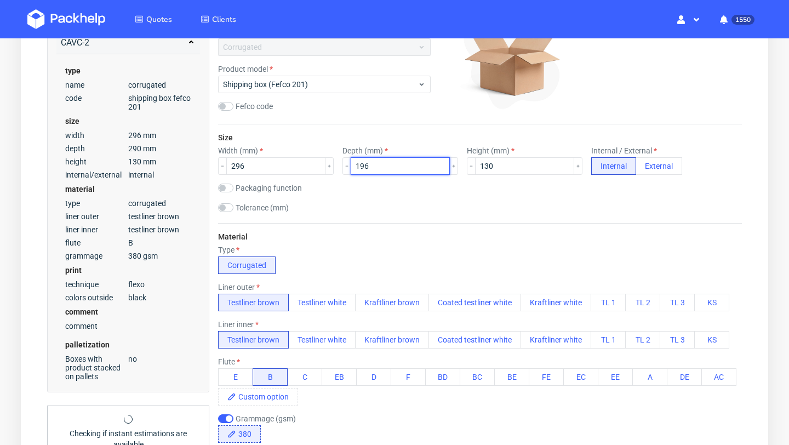
type input "196"
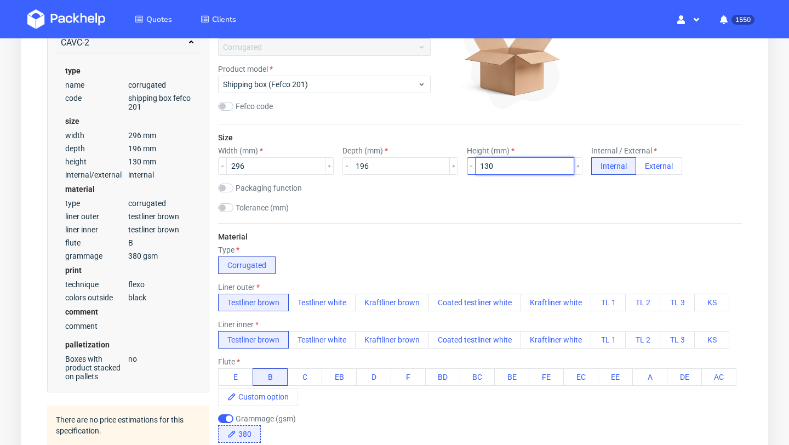
drag, startPoint x: 481, startPoint y: 166, endPoint x: 448, endPoint y: 166, distance: 33.4
click at [467, 166] on div "130" at bounding box center [525, 166] width 116 height 18
paste input "6"
type input "136"
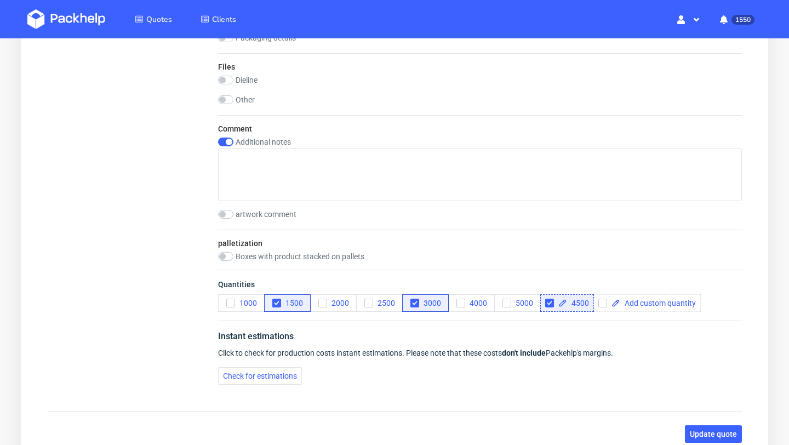
scroll to position [1123, 0]
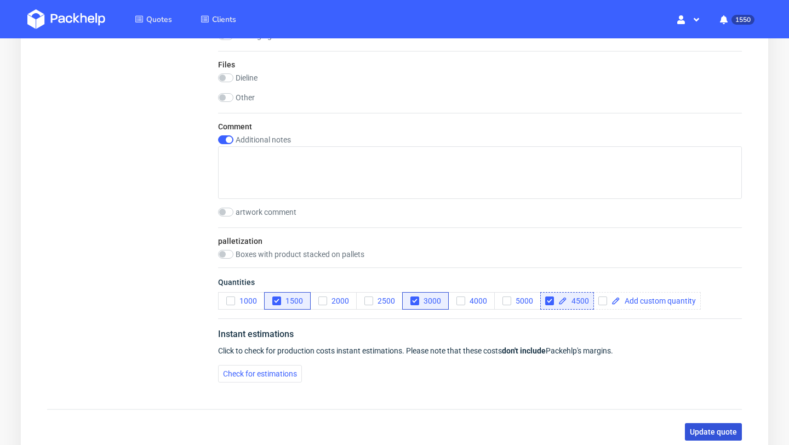
click at [709, 432] on span "Update quote" at bounding box center [712, 432] width 47 height 8
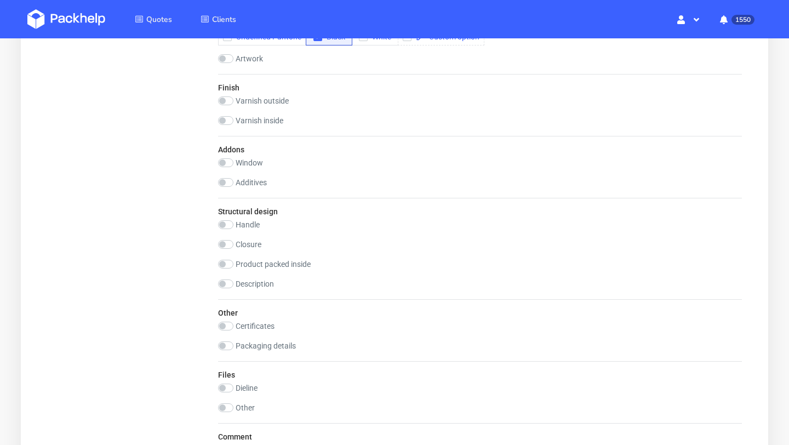
scroll to position [0, 0]
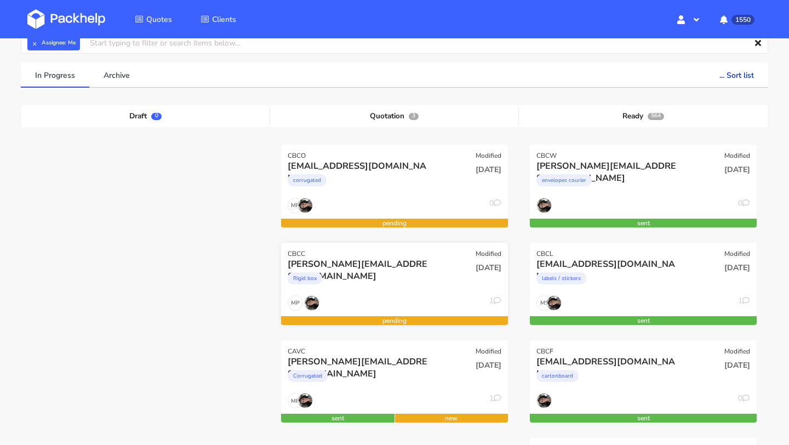
scroll to position [146, 0]
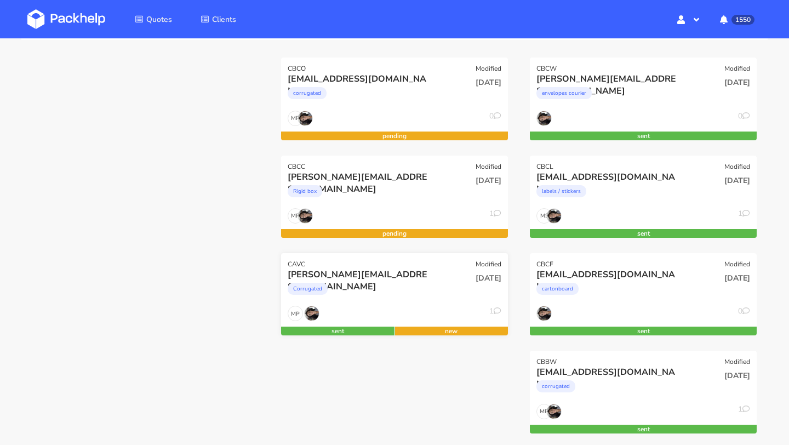
click at [360, 274] on div "n.nichele@me.com" at bounding box center [360, 274] width 145 height 12
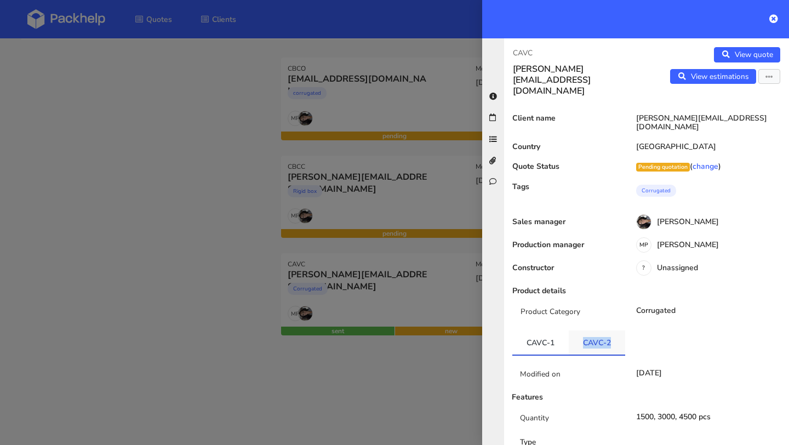
copy link "CAVC-2"
drag, startPoint x: 630, startPoint y: 327, endPoint x: 582, endPoint y: 327, distance: 48.7
click at [582, 330] on ul "CAVC-1 CAVC-2" at bounding box center [646, 342] width 268 height 25
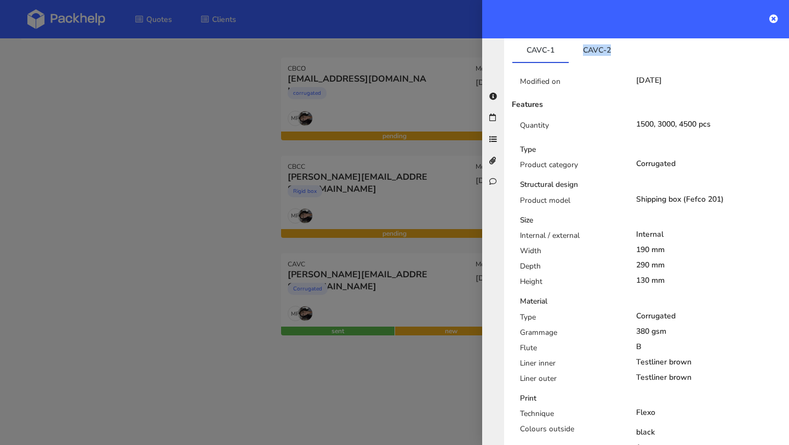
scroll to position [628, 0]
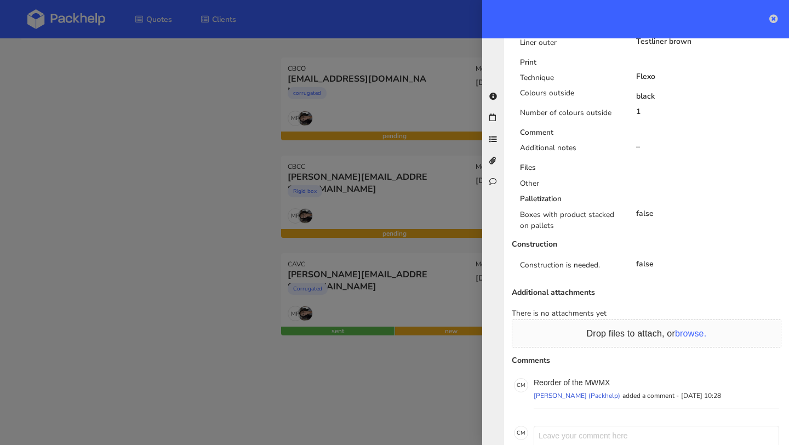
click at [774, 20] on icon at bounding box center [773, 18] width 9 height 9
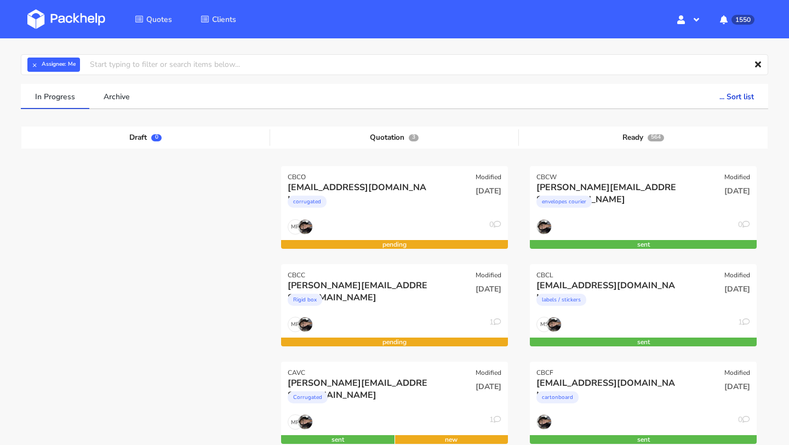
scroll to position [0, 0]
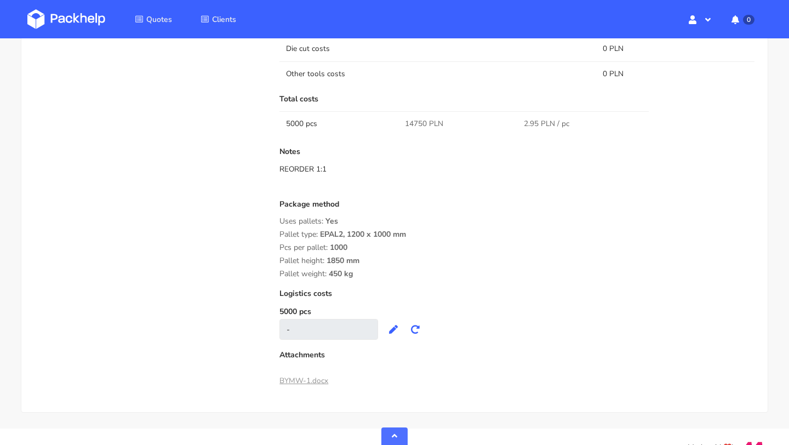
scroll to position [982, 0]
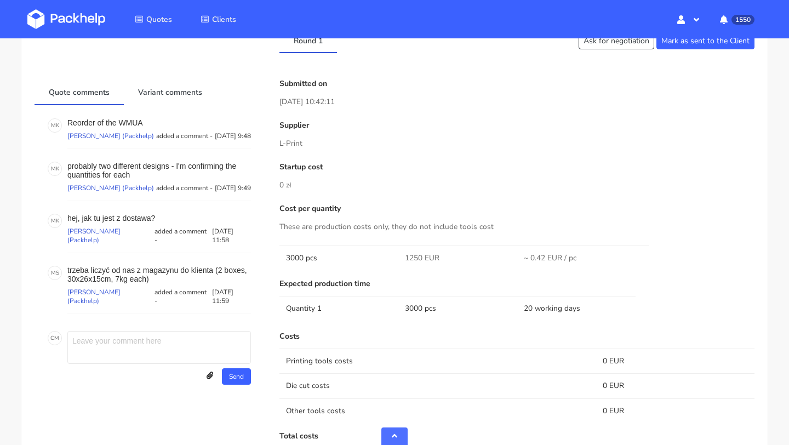
scroll to position [442, 0]
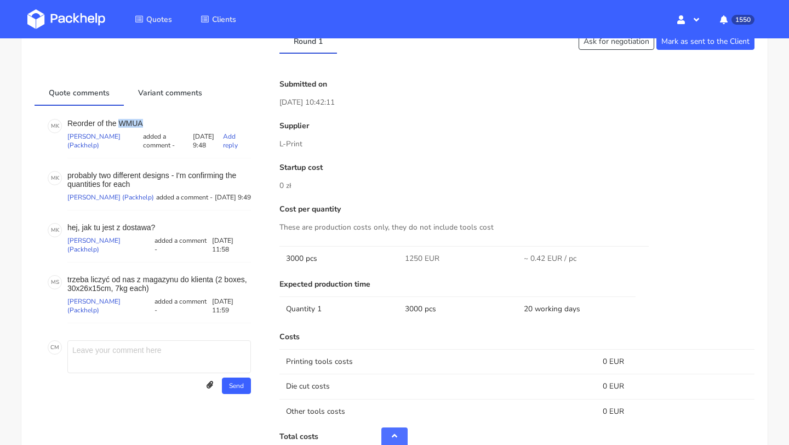
drag, startPoint x: 145, startPoint y: 123, endPoint x: 120, endPoint y: 121, distance: 24.2
click at [120, 121] on p "Reorder of the WMUA" at bounding box center [158, 123] width 183 height 9
copy p "WMUA"
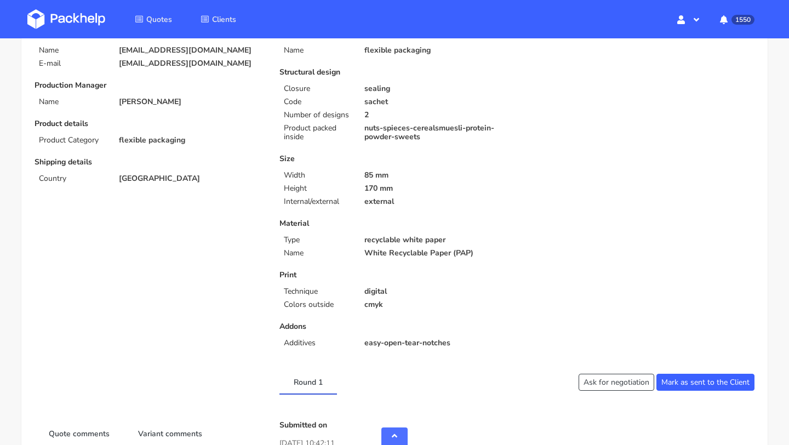
scroll to position [0, 0]
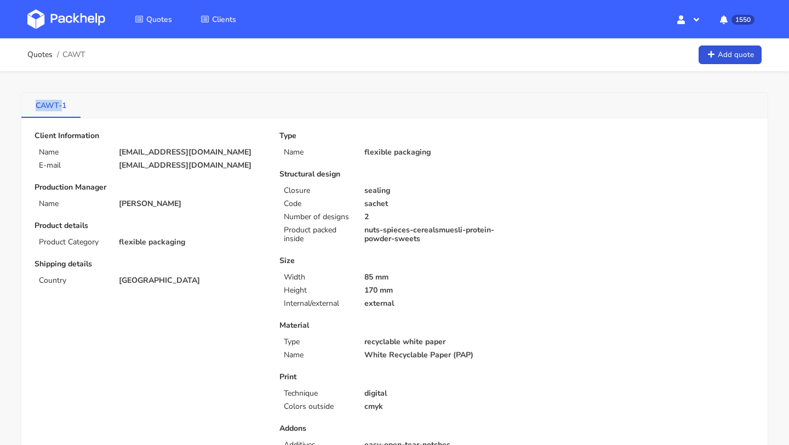
drag, startPoint x: 34, startPoint y: 104, endPoint x: 59, endPoint y: 106, distance: 24.7
click at [59, 106] on link "CAWT-1" at bounding box center [50, 105] width 59 height 24
copy link "CAWT-"
click at [44, 55] on link "Quotes" at bounding box center [39, 54] width 25 height 9
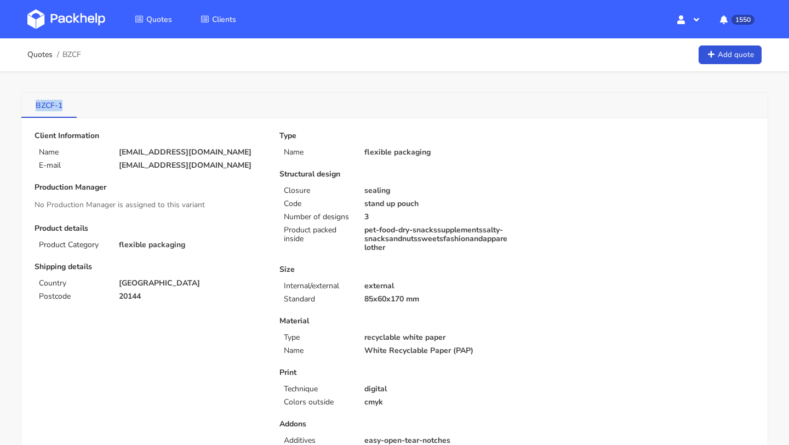
drag, startPoint x: 35, startPoint y: 111, endPoint x: 54, endPoint y: 111, distance: 18.6
click at [54, 111] on link "BZCF-1" at bounding box center [48, 105] width 55 height 24
copy link "BZCF-1"
click at [38, 61] on ol "Quotes BZCF" at bounding box center [54, 55] width 54 height 22
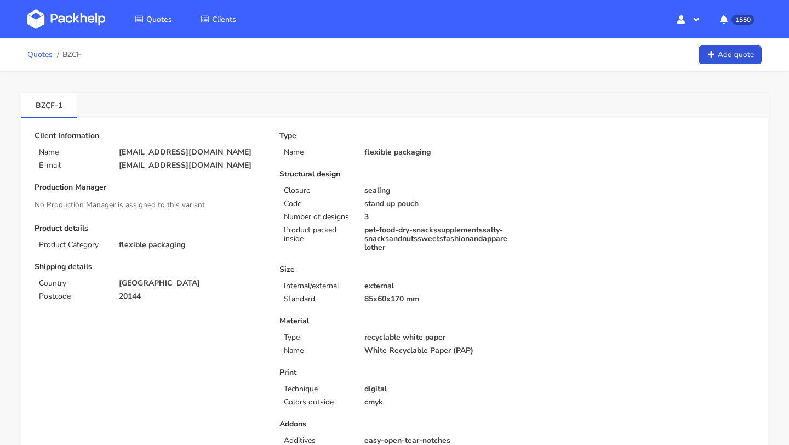
click at [38, 56] on link "Quotes" at bounding box center [39, 54] width 25 height 9
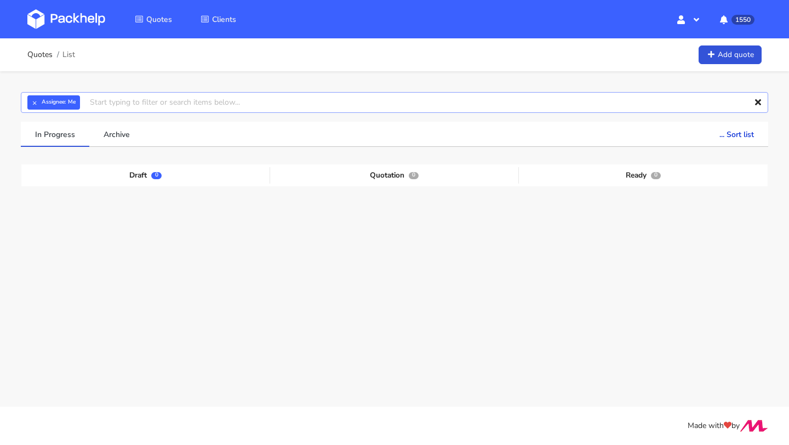
click at [131, 107] on input "text" at bounding box center [394, 102] width 747 height 21
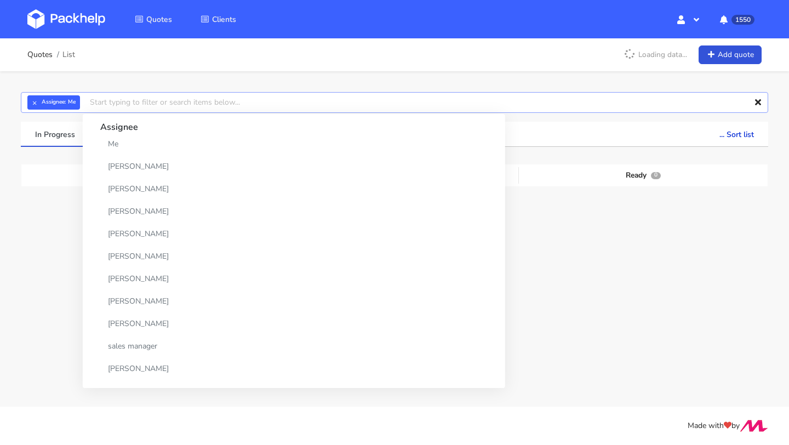
paste input "CAWT-"
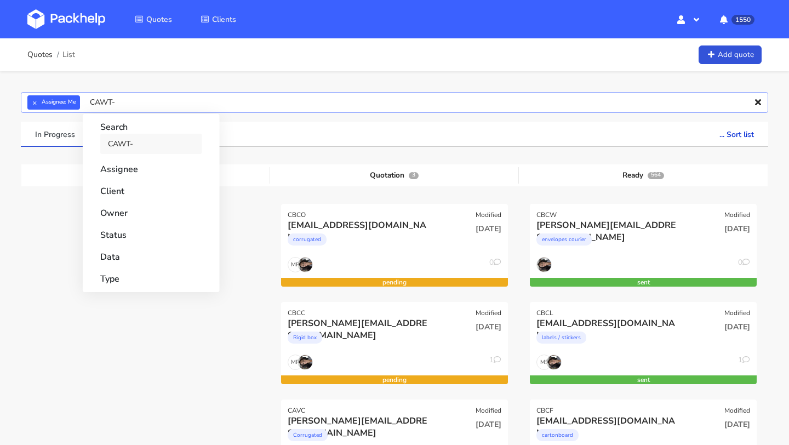
type input "CAWT-"
click at [126, 145] on link "CAWT-" at bounding box center [151, 144] width 102 height 20
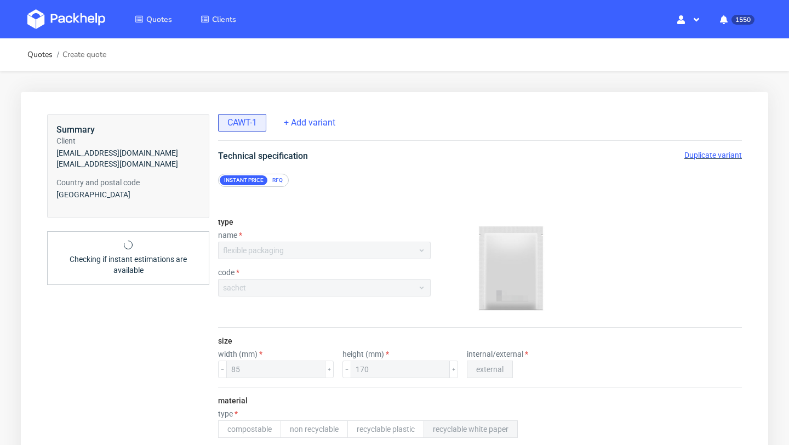
click at [712, 160] on div "Technical specification Duplicate variant" at bounding box center [479, 156] width 567 height 13
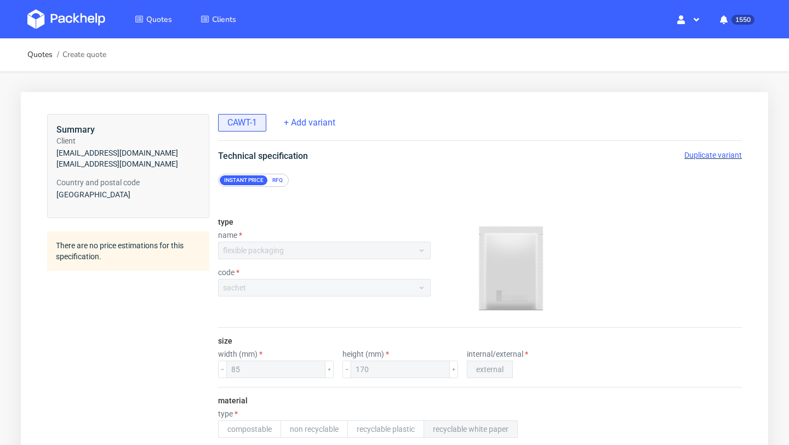
click at [710, 154] on span "Duplicate variant" at bounding box center [713, 155] width 58 height 9
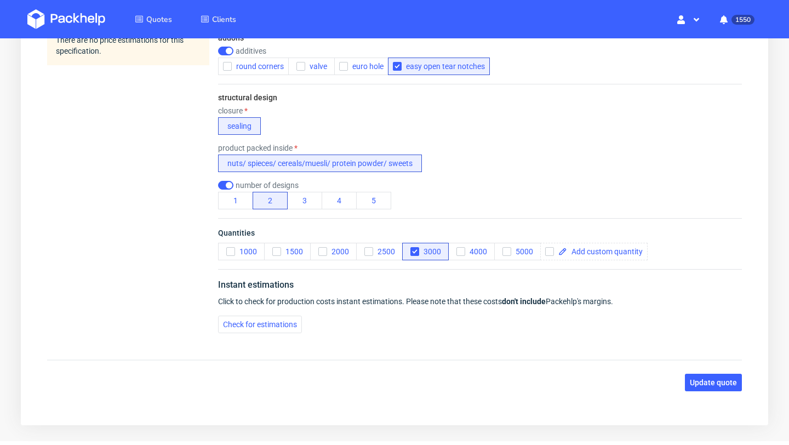
scroll to position [591, 0]
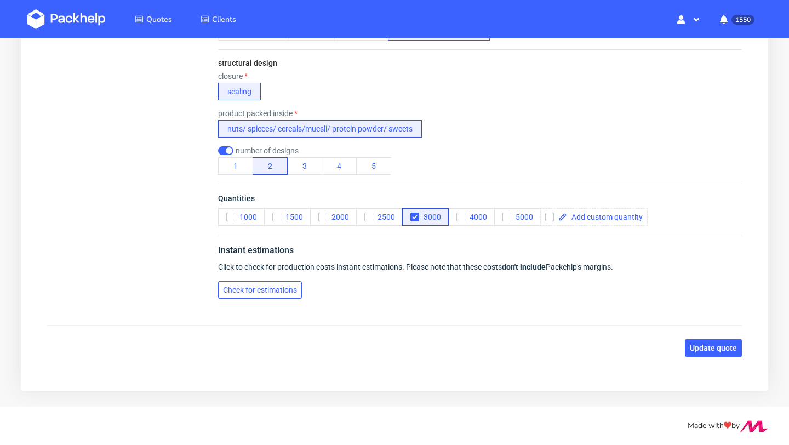
click at [289, 289] on span "Check for estimations" at bounding box center [260, 290] width 74 height 8
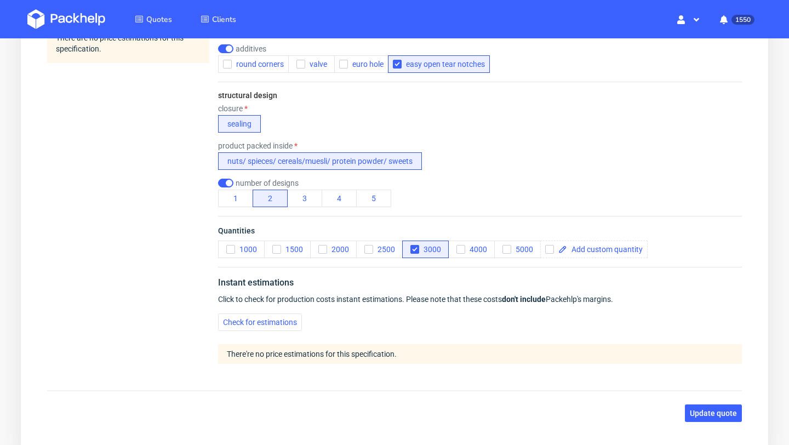
scroll to position [559, 0]
click at [282, 321] on span "Check for estimations" at bounding box center [260, 322] width 74 height 8
click at [314, 199] on button "3" at bounding box center [304, 198] width 35 height 18
click at [283, 334] on div "Instant estimations Click to check for production costs instant estimations. Pl…" at bounding box center [480, 319] width 524 height 106
click at [283, 329] on button "Check for estimations" at bounding box center [260, 322] width 84 height 18
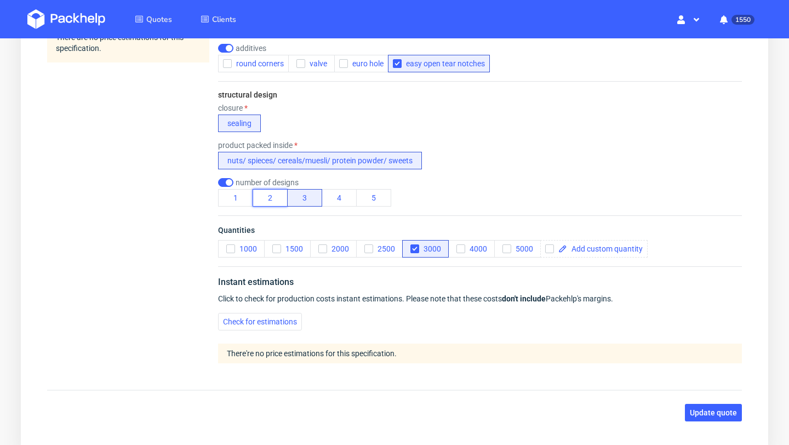
click at [276, 197] on button "2" at bounding box center [269, 198] width 35 height 18
click at [456, 248] on button "4000" at bounding box center [471, 249] width 47 height 18
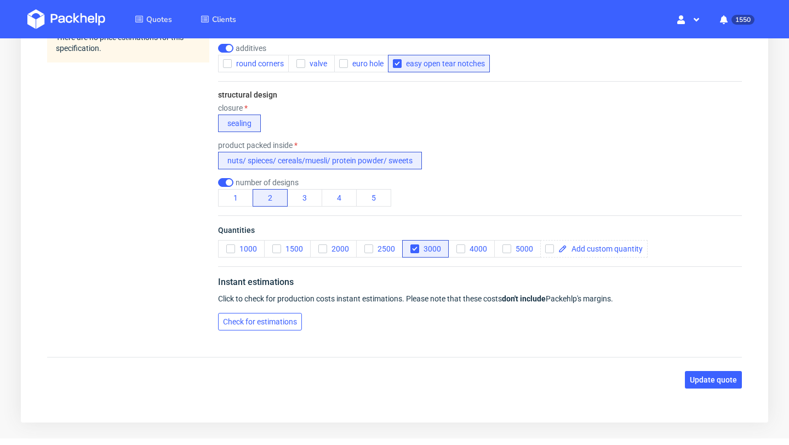
click at [267, 325] on span "Check for estimations" at bounding box center [260, 322] width 74 height 8
click at [462, 247] on use "button" at bounding box center [460, 249] width 5 height 4
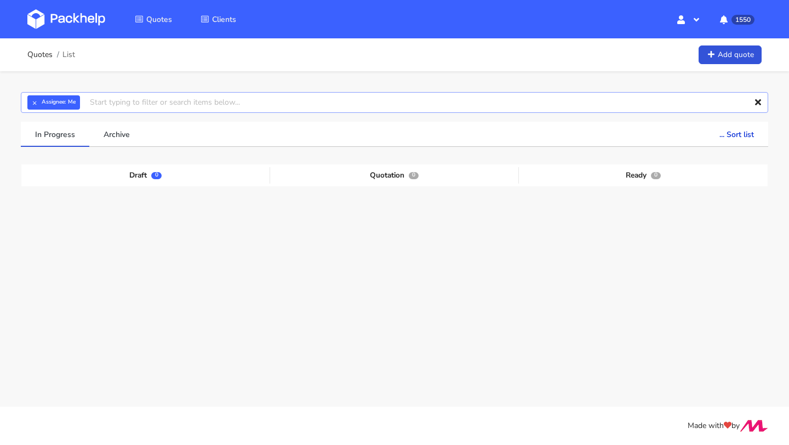
click at [145, 106] on input "text" at bounding box center [394, 102] width 747 height 21
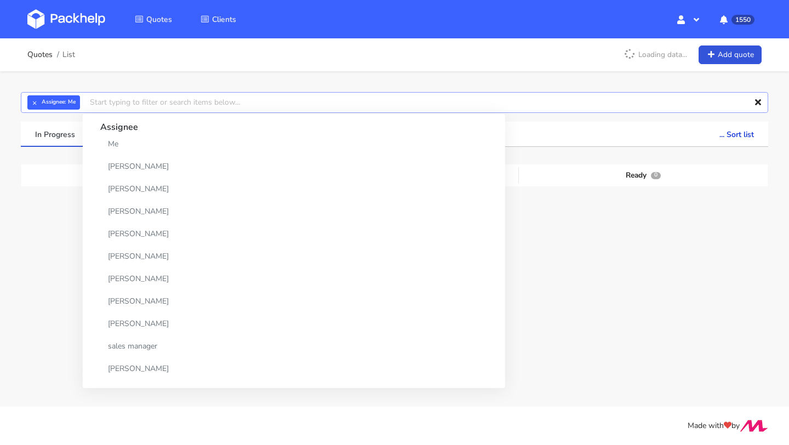
paste input "BZCF-1"
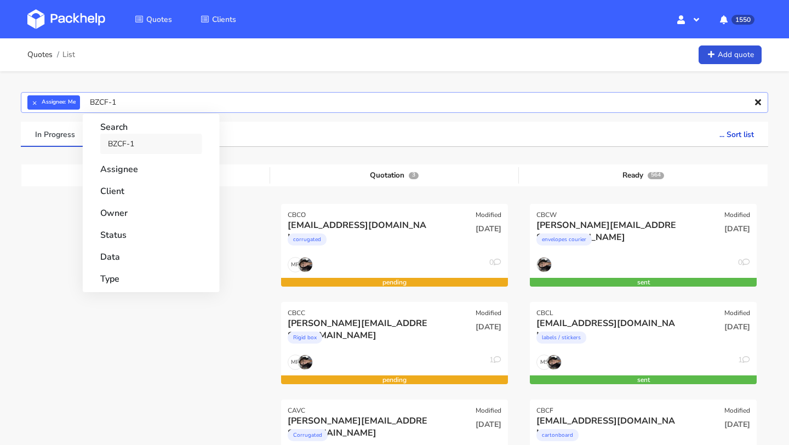
type input "BZCF-1"
click at [116, 143] on link "BZCF-1" at bounding box center [151, 144] width 102 height 20
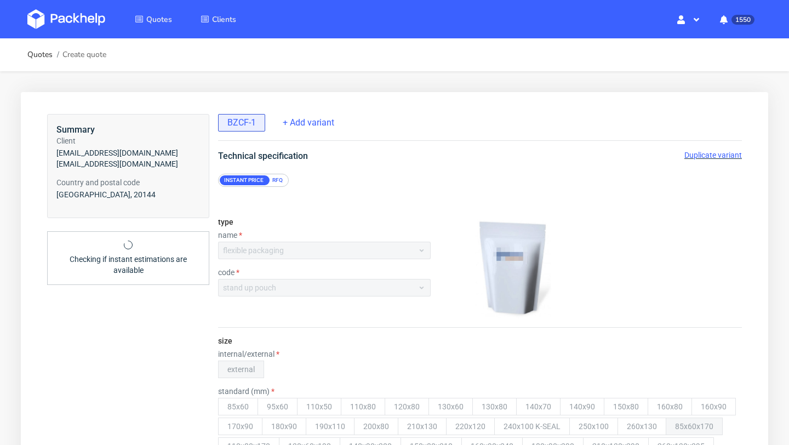
click at [708, 155] on span "Duplicate variant" at bounding box center [713, 155] width 58 height 9
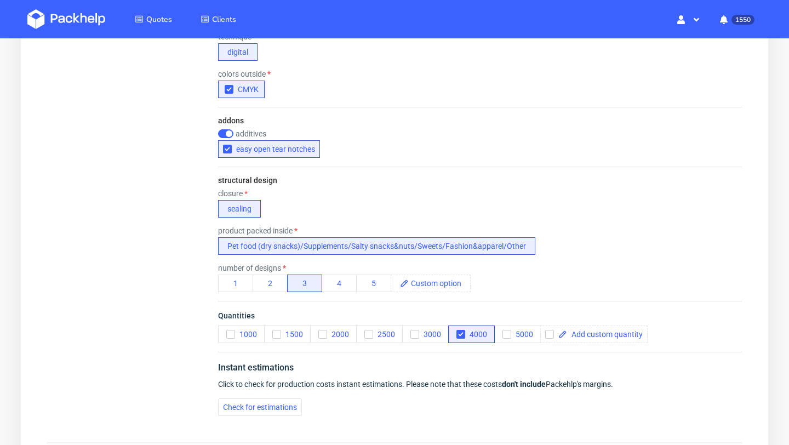
scroll to position [668, 0]
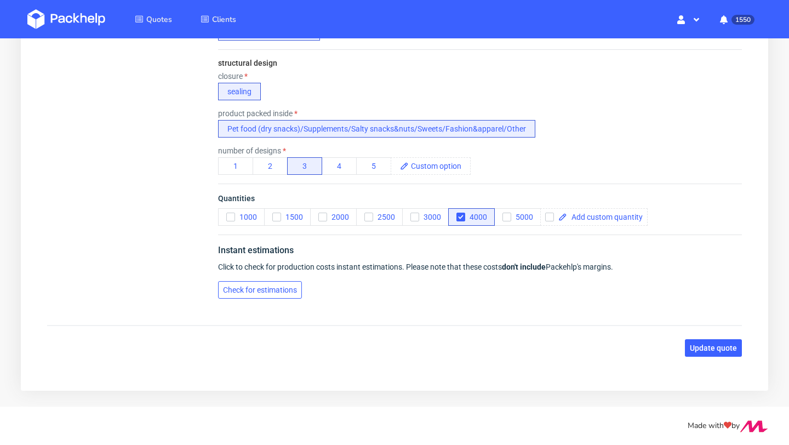
click at [293, 290] on span "Check for estimations" at bounding box center [260, 290] width 74 height 8
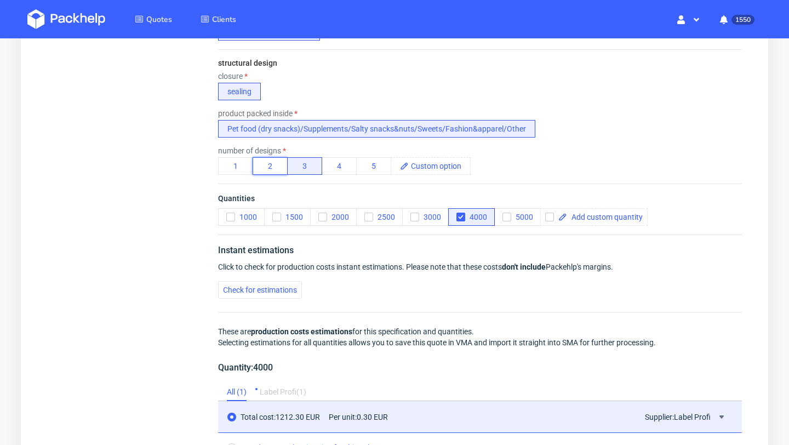
click at [272, 168] on button "2" at bounding box center [269, 166] width 35 height 18
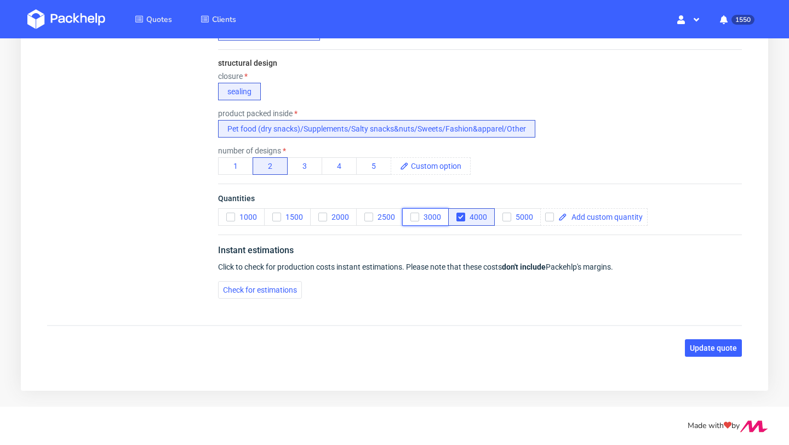
click at [417, 214] on icon "button" at bounding box center [415, 217] width 8 height 8
click at [456, 217] on button "4000" at bounding box center [471, 217] width 47 height 18
click at [272, 290] on span "Check for estimations" at bounding box center [260, 290] width 74 height 8
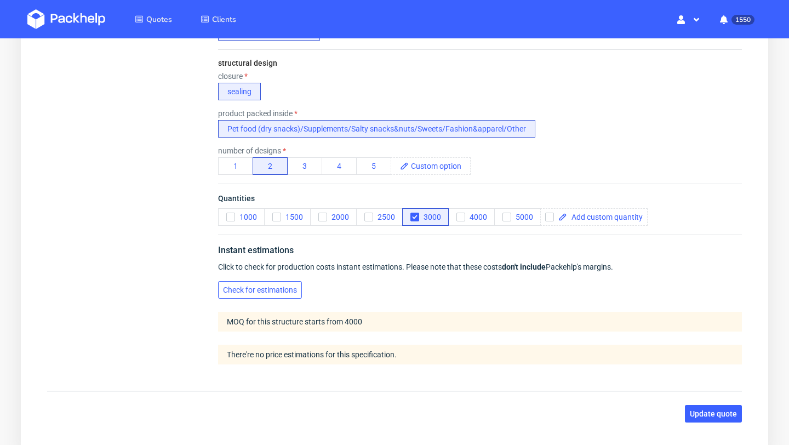
click at [285, 292] on span "Check for estimations" at bounding box center [260, 290] width 74 height 8
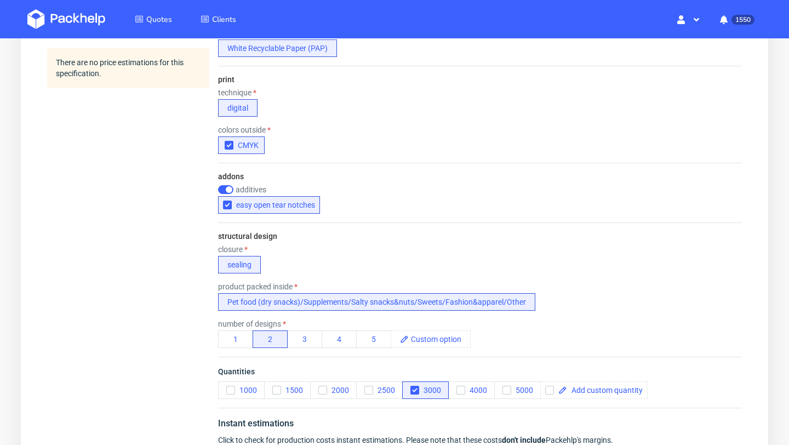
scroll to position [0, 0]
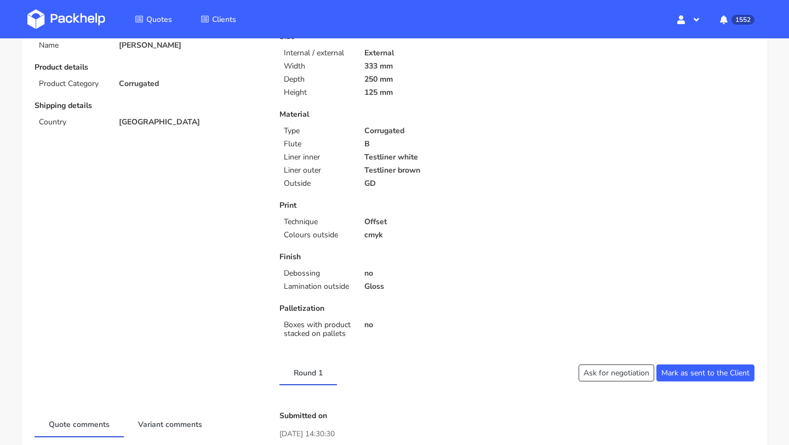
scroll to position [298, 0]
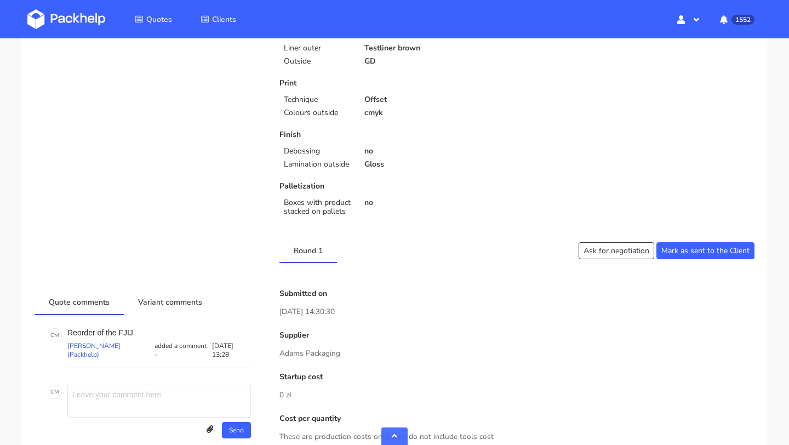
drag, startPoint x: 343, startPoint y: 352, endPoint x: 265, endPoint y: 350, distance: 78.9
click at [334, 351] on p "Adams Packaging" at bounding box center [516, 353] width 475 height 12
drag, startPoint x: 349, startPoint y: 357, endPoint x: 275, endPoint y: 356, distance: 73.9
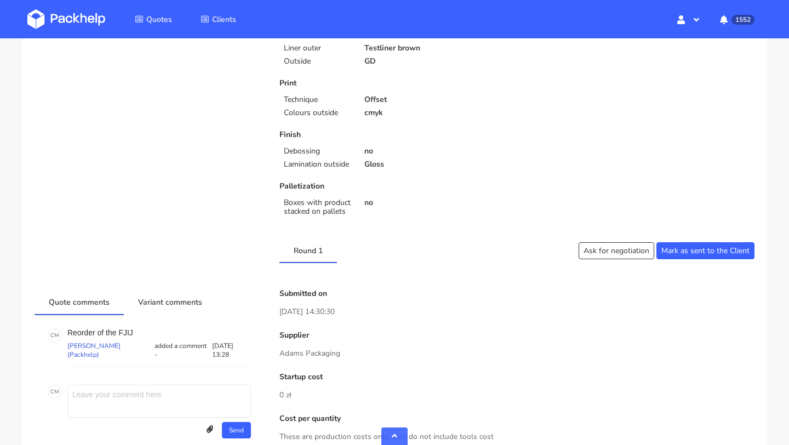
copy p "Adams Packaging"
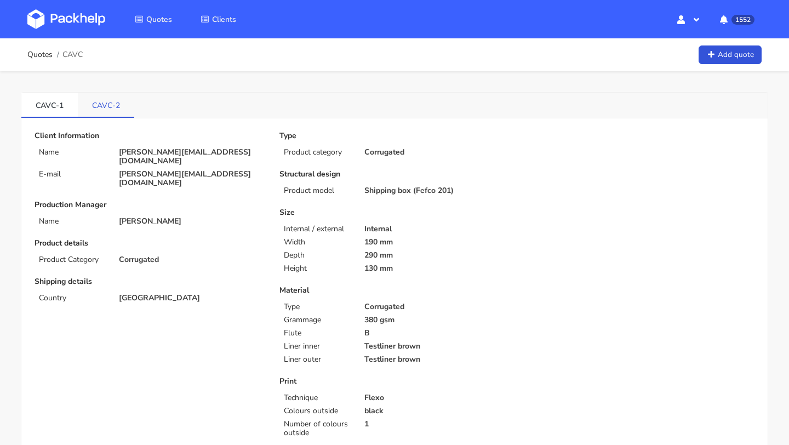
click at [109, 104] on link "CAVC-2" at bounding box center [106, 105] width 56 height 24
click at [45, 111] on link "CAVC-1" at bounding box center [49, 105] width 56 height 24
click at [106, 106] on link "CAVC-2" at bounding box center [106, 105] width 56 height 24
click at [55, 111] on link "CAVC-1" at bounding box center [49, 105] width 56 height 24
click at [113, 104] on link "CAVC-2" at bounding box center [106, 105] width 56 height 24
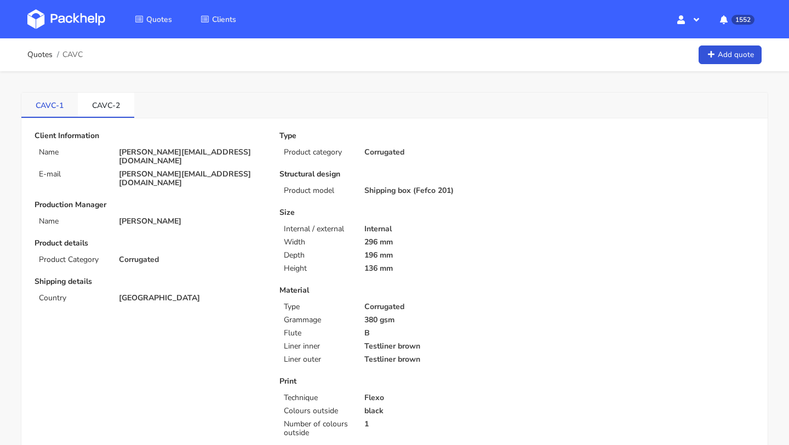
click at [56, 104] on link "CAVC-1" at bounding box center [49, 105] width 56 height 24
click at [113, 102] on link "CAVC-2" at bounding box center [106, 105] width 56 height 24
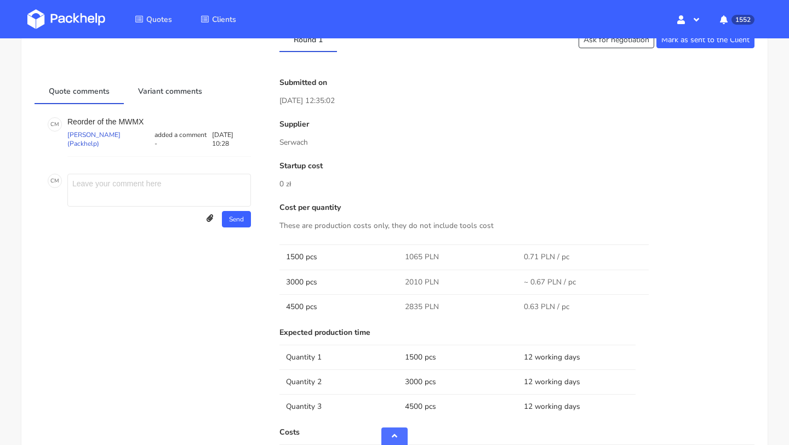
scroll to position [166, 0]
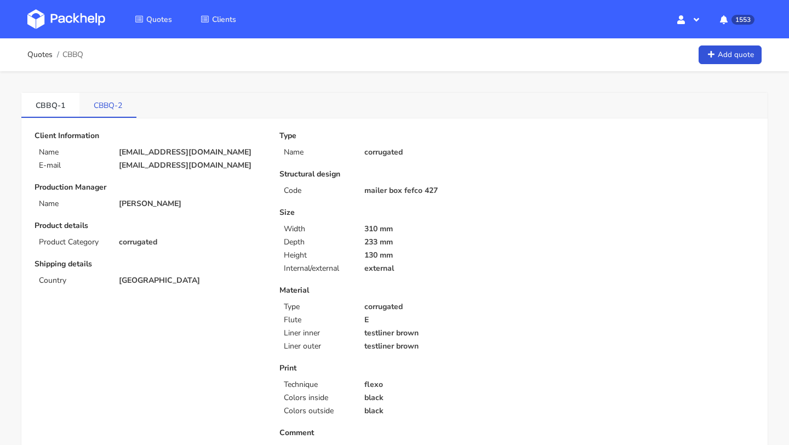
click at [117, 96] on link "CBBQ-2" at bounding box center [107, 105] width 57 height 24
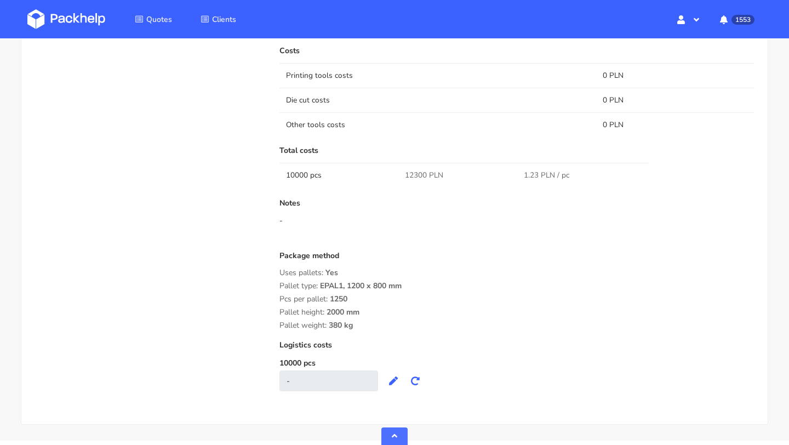
scroll to position [838, 0]
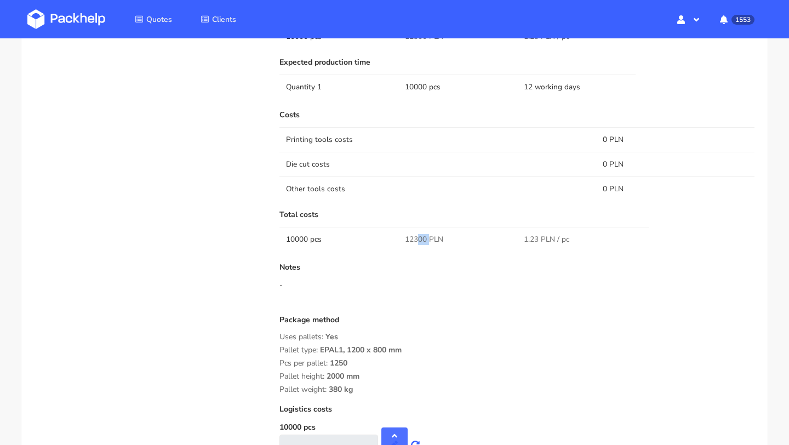
drag, startPoint x: 427, startPoint y: 240, endPoint x: 409, endPoint y: 240, distance: 18.6
click at [409, 240] on span "12300 PLN" at bounding box center [424, 239] width 38 height 11
drag, startPoint x: 402, startPoint y: 238, endPoint x: 424, endPoint y: 238, distance: 22.5
click at [424, 238] on td "12300 PLN" at bounding box center [457, 239] width 119 height 25
copy span "12300"
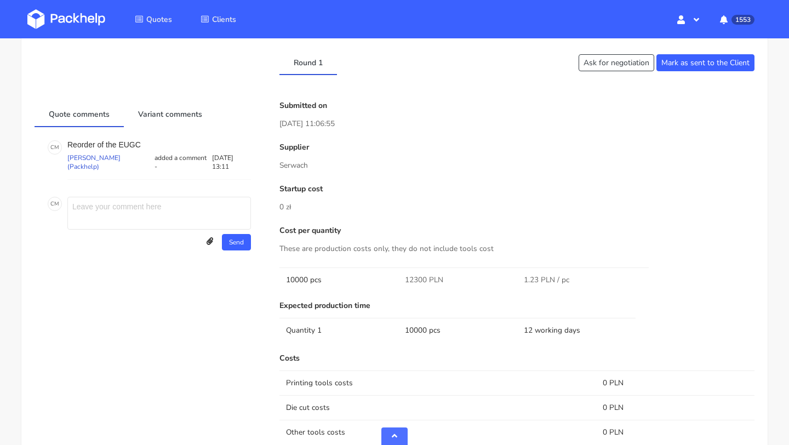
scroll to position [0, 0]
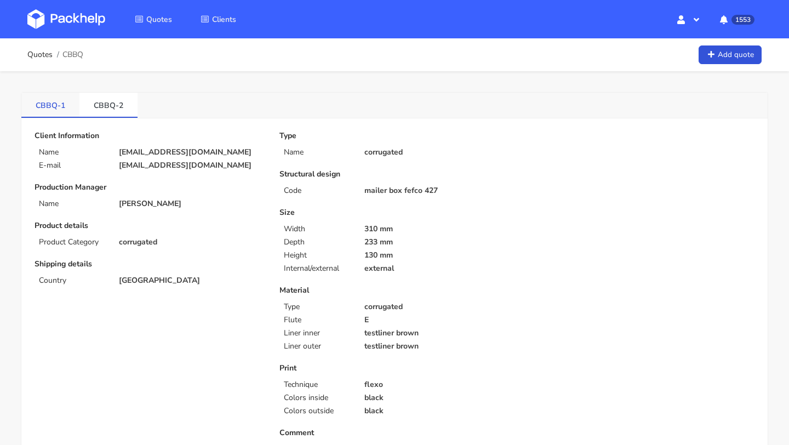
click at [54, 102] on link "CBBQ-1" at bounding box center [50, 105] width 58 height 24
click at [96, 93] on link "CBBQ-2" at bounding box center [108, 105] width 58 height 24
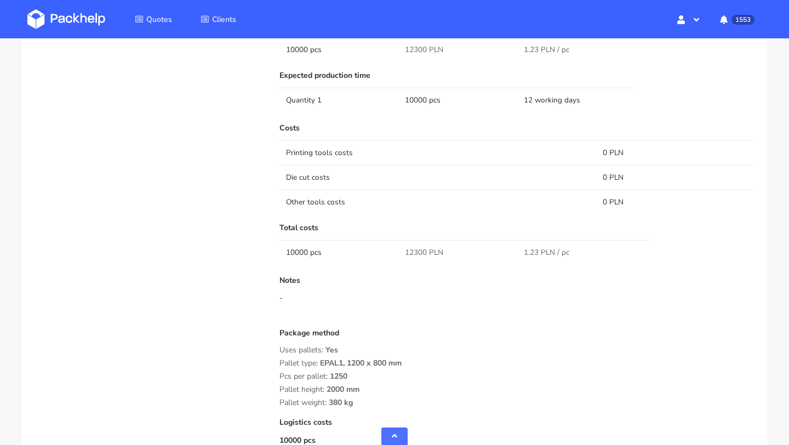
scroll to position [825, 0]
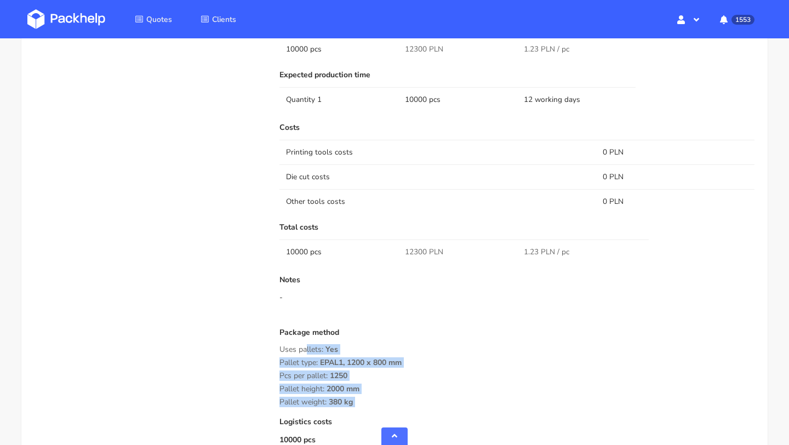
drag, startPoint x: 367, startPoint y: 406, endPoint x: 273, endPoint y: 346, distance: 112.0
click at [273, 346] on div "Submitted on [DATE] 11:06:55 Supplier [PERSON_NAME] Startup cost 0 zł Cost per …" at bounding box center [517, 175] width 490 height 608
copy div "Uses pallets: Yes Pallet type: EPAL1, 1200 x 800 mm Pcs per pallet: 1250 Pallet…"
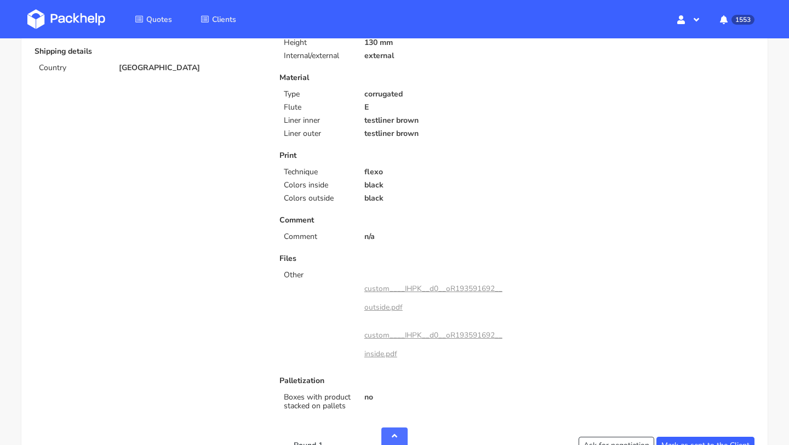
scroll to position [389, 0]
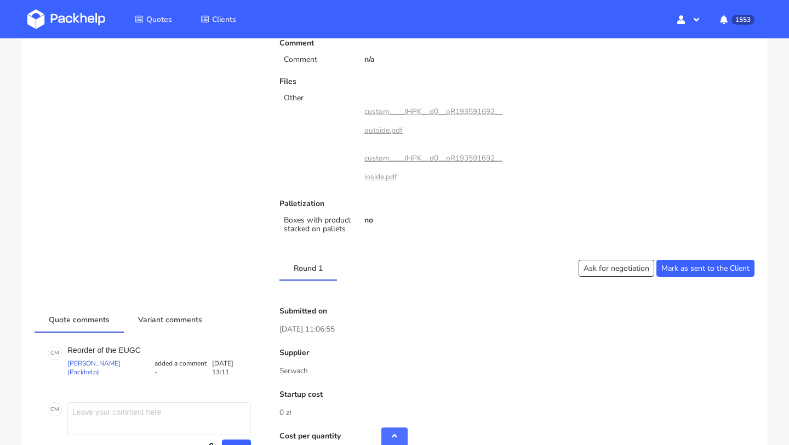
drag, startPoint x: 312, startPoint y: 374, endPoint x: 280, endPoint y: 374, distance: 32.3
click at [280, 374] on p "Serwach" at bounding box center [516, 371] width 475 height 12
copy p "Serwach"
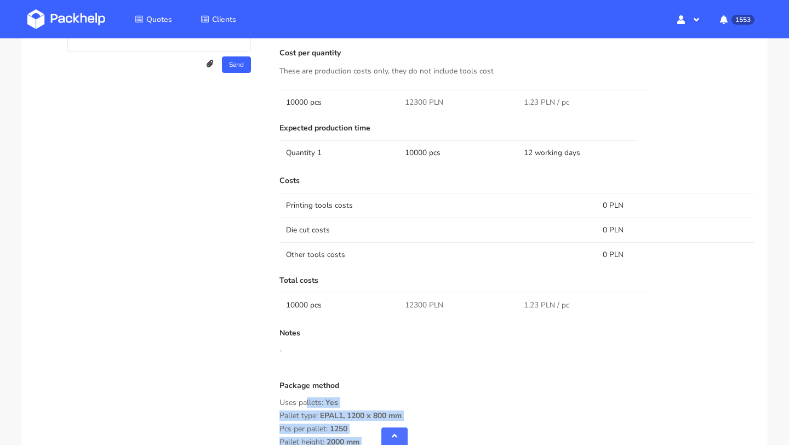
scroll to position [453, 0]
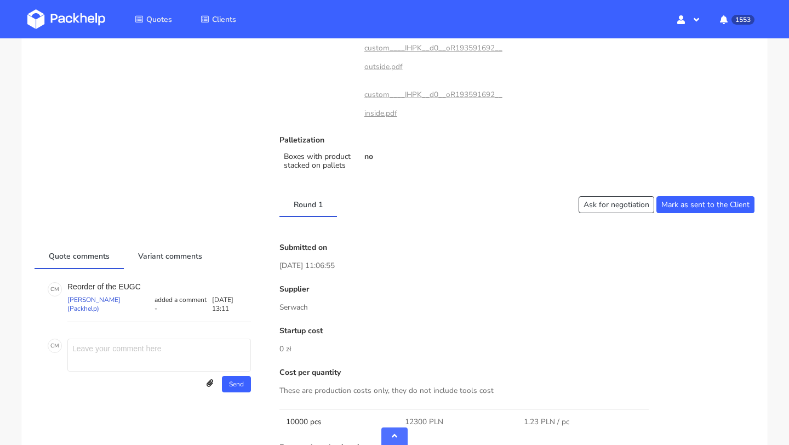
copy p "Serwach"
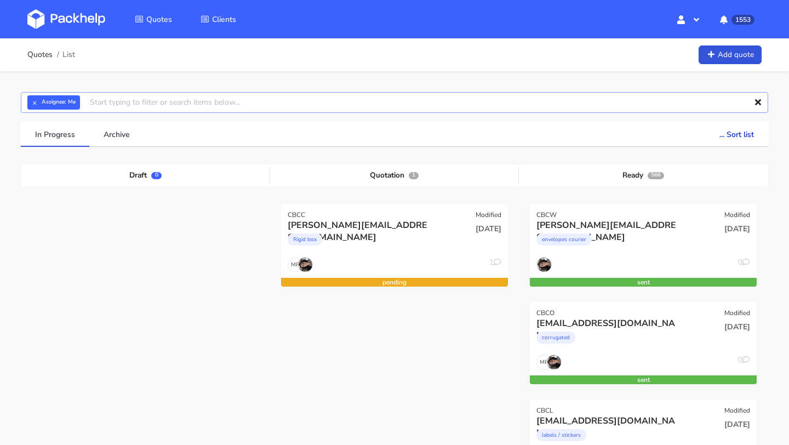
click at [132, 107] on input "text" at bounding box center [394, 102] width 747 height 21
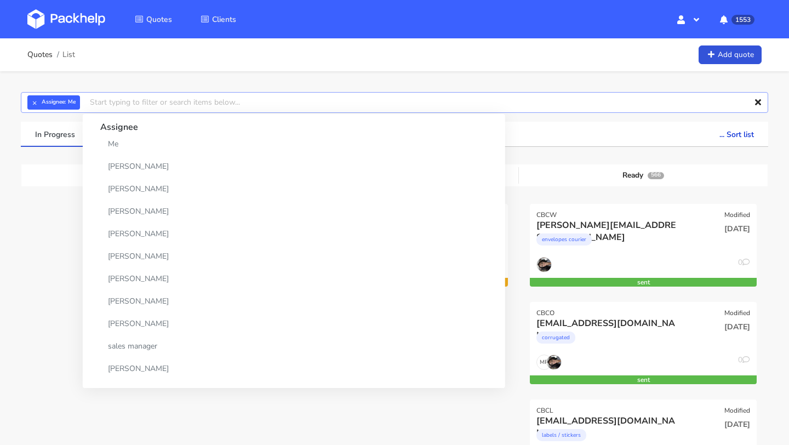
paste input "CAVC"
type input "CAVC"
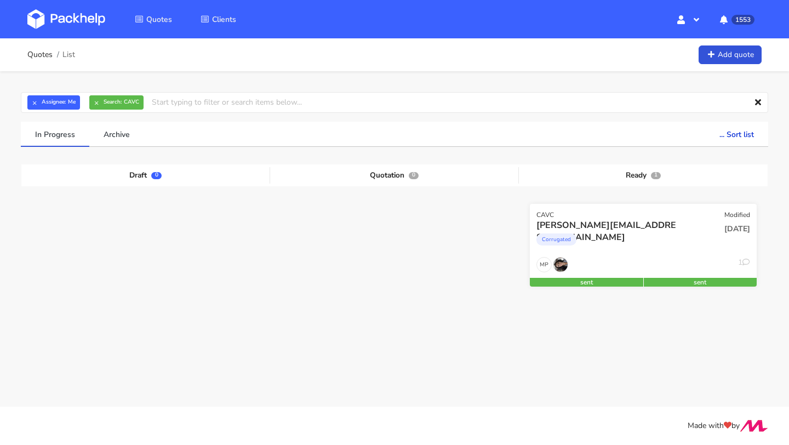
click at [616, 223] on div "[PERSON_NAME][EMAIL_ADDRESS][DOMAIN_NAME]" at bounding box center [608, 225] width 145 height 12
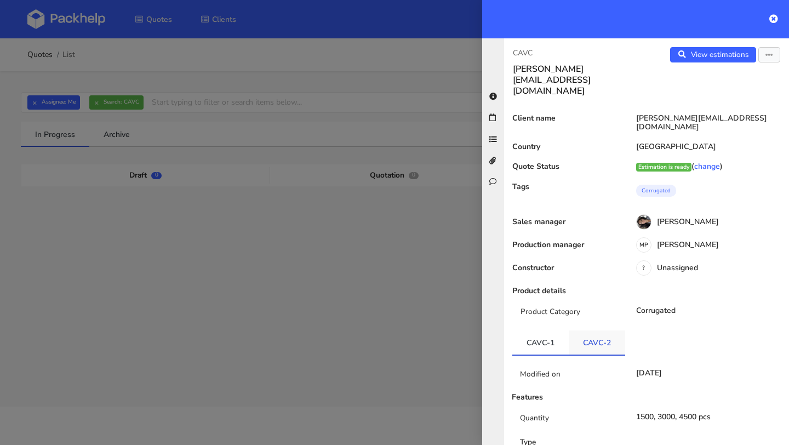
click at [594, 330] on link "CAVC-2" at bounding box center [596, 342] width 56 height 24
drag, startPoint x: 705, startPoint y: 96, endPoint x: 622, endPoint y: 96, distance: 83.2
click at [623, 114] on div "[PERSON_NAME][EMAIL_ADDRESS][DOMAIN_NAME]" at bounding box center [706, 123] width 166 height 18
copy div "[PERSON_NAME][EMAIL_ADDRESS][DOMAIN_NAME]"
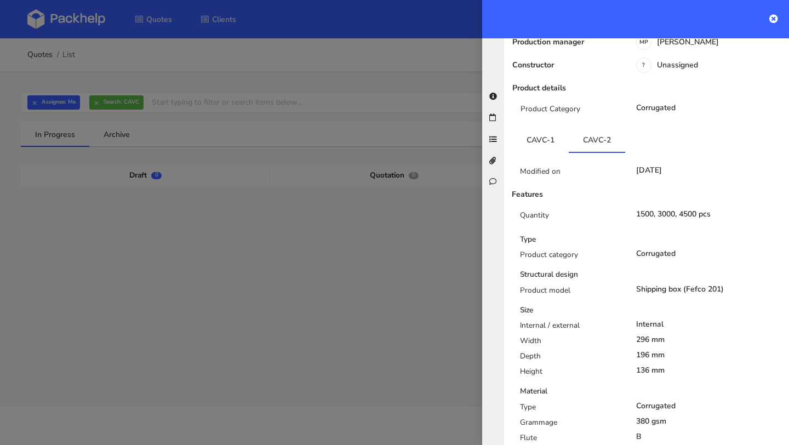
copy div "Product model Shipping box (Fefco 201) Size Internal / external Internal Width …"
drag, startPoint x: 674, startPoint y: 339, endPoint x: 513, endPoint y: 251, distance: 183.3
click at [513, 251] on div "Type Product category Corrugated Structural design Product model Shipping box (…" at bounding box center [646, 432] width 286 height 396
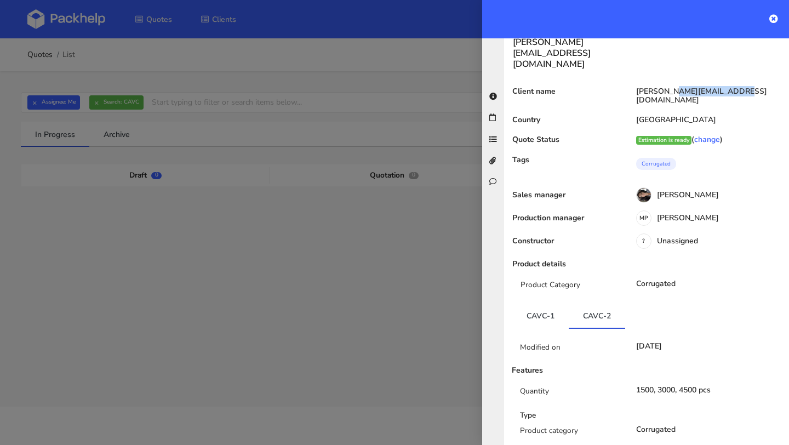
scroll to position [2, 0]
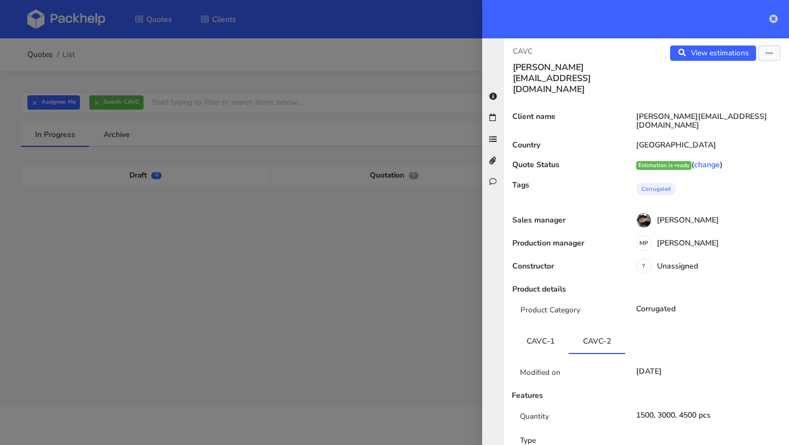
click at [775, 17] on icon at bounding box center [773, 18] width 9 height 9
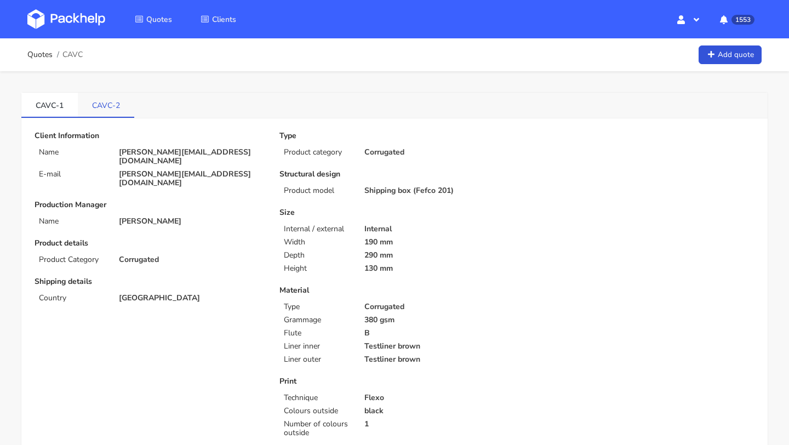
click at [122, 106] on link "CAVC-2" at bounding box center [106, 105] width 56 height 24
click at [104, 98] on link "CAVC-2" at bounding box center [106, 105] width 56 height 24
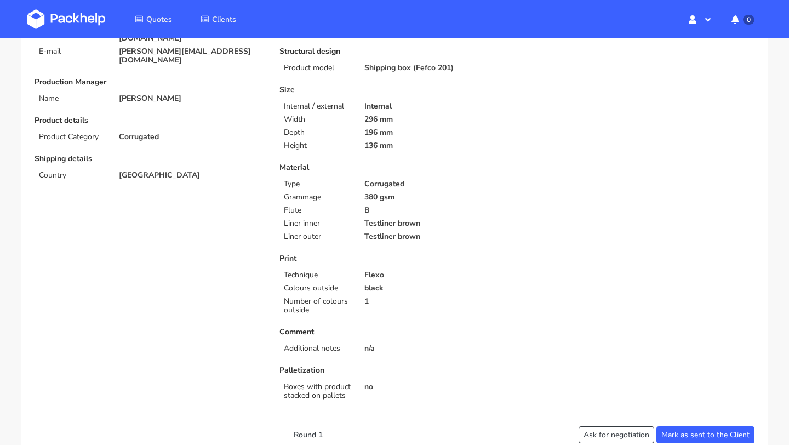
scroll to position [89, 0]
